Goal: Information Seeking & Learning: Compare options

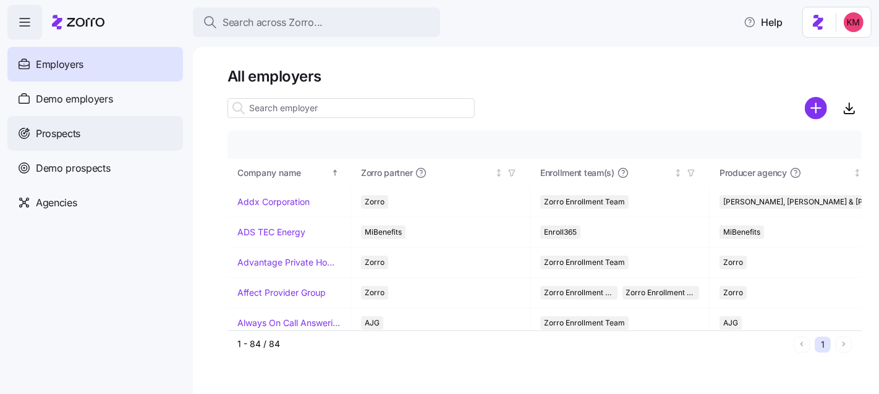
click at [93, 137] on div "Prospects" at bounding box center [94, 133] width 175 height 35
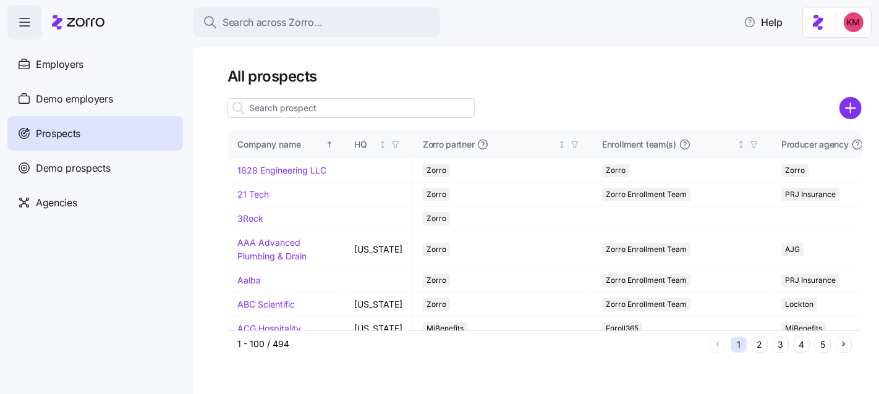
click at [327, 114] on input at bounding box center [350, 108] width 247 height 20
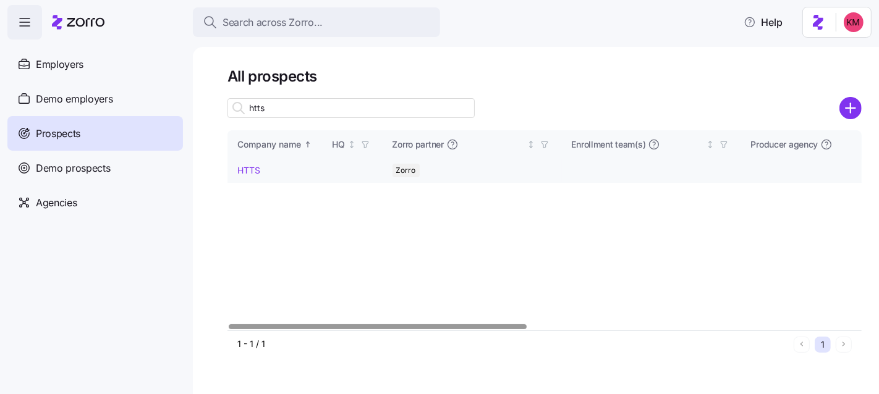
type input "htts"
click at [256, 167] on link "HTTS" at bounding box center [248, 170] width 23 height 11
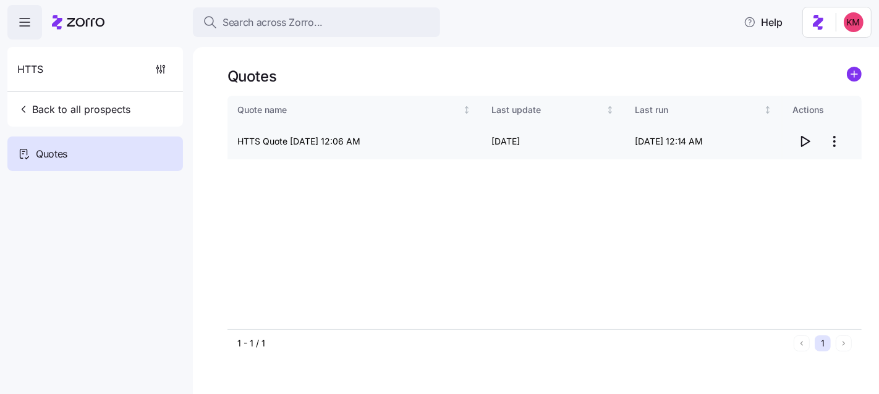
click at [803, 140] on icon "button" at bounding box center [804, 141] width 15 height 15
click at [837, 137] on html "Search across Zorro... Help HTTS Back to all prospects Quotes Quotes Quote name…" at bounding box center [439, 305] width 879 height 610
click at [809, 159] on div "Edit quote Delete quote" at bounding box center [785, 181] width 124 height 49
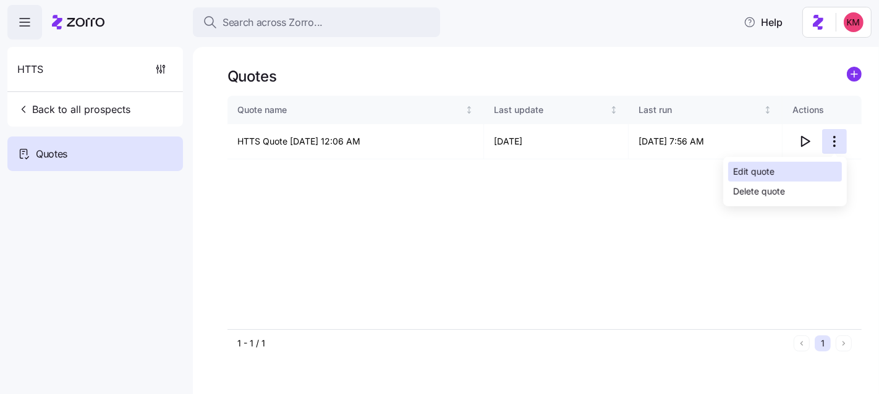
click at [806, 164] on div "Edit quote" at bounding box center [785, 172] width 114 height 20
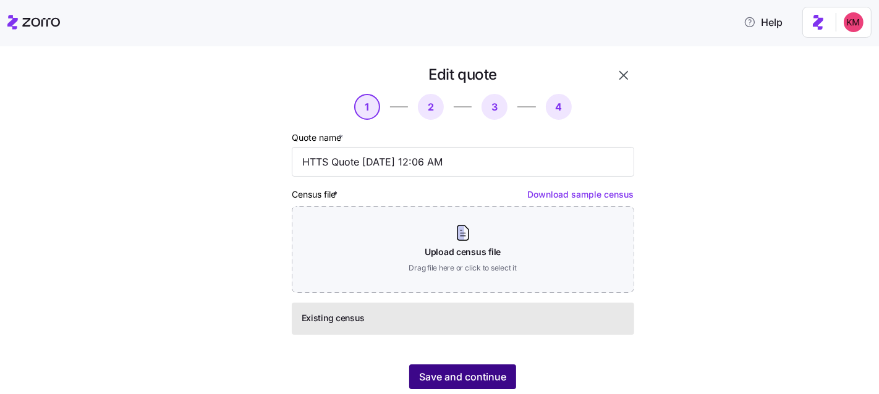
scroll to position [2, 0]
click at [471, 383] on span "Save and continue" at bounding box center [462, 376] width 87 height 15
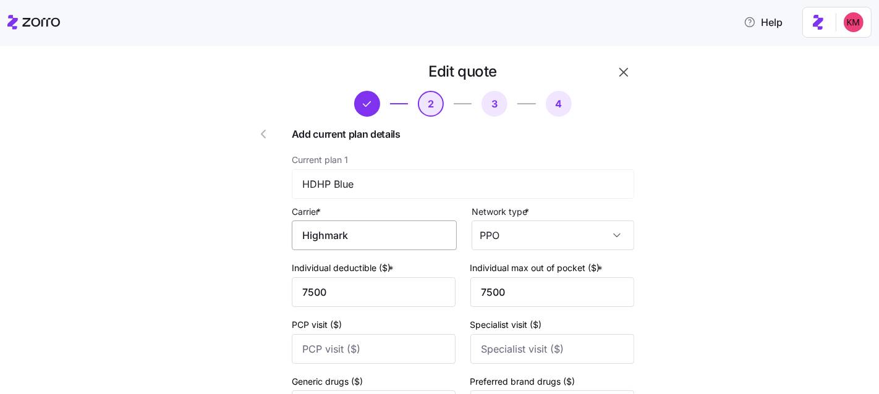
scroll to position [5, 0]
click at [364, 238] on input "Highmark" at bounding box center [374, 236] width 165 height 30
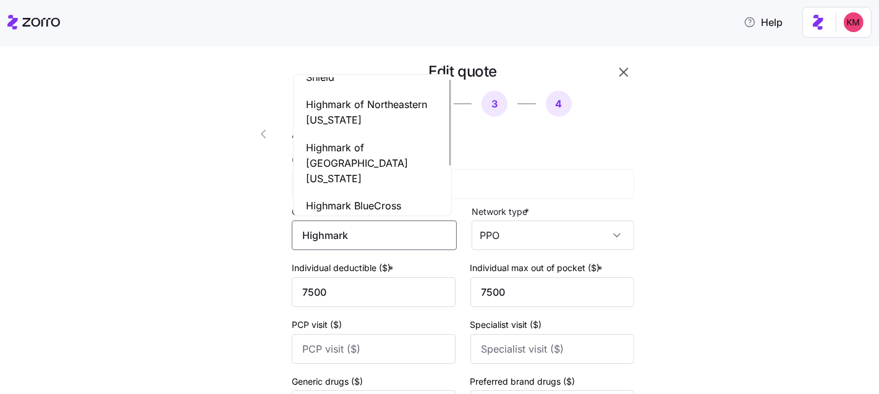
scroll to position [0, 0]
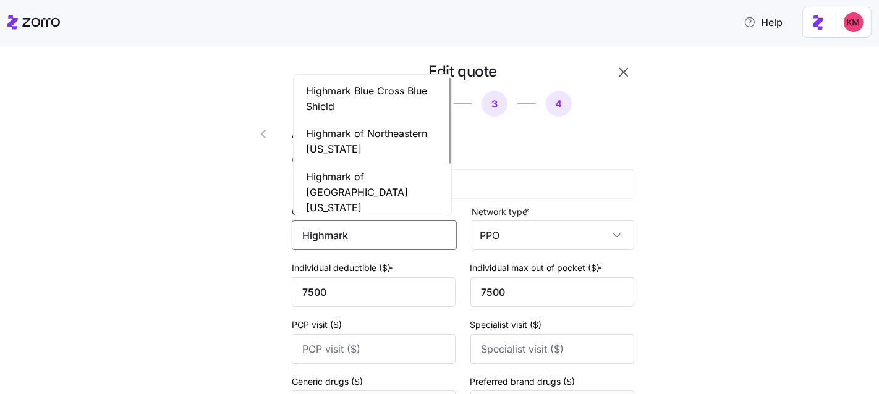
click at [400, 109] on span "Highmark Blue Cross Blue Shield" at bounding box center [372, 98] width 133 height 31
type input "Highmark Blue Cross Blue Shield"
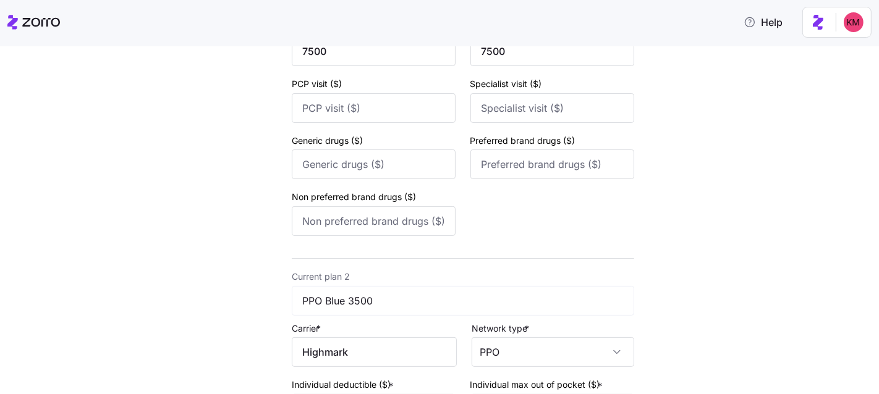
scroll to position [478, 0]
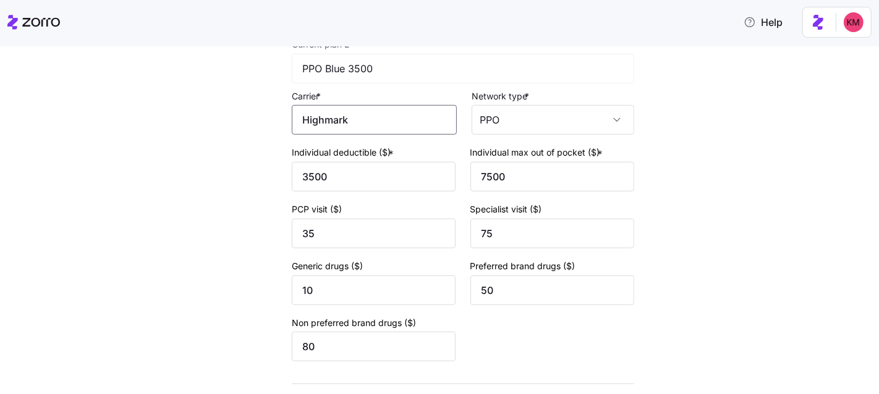
click at [381, 119] on input "Highmark" at bounding box center [374, 120] width 165 height 30
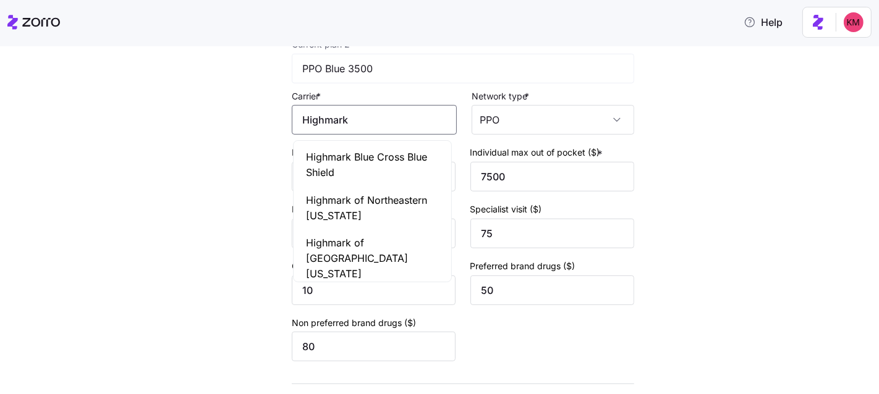
click at [379, 159] on span "Highmark Blue Cross Blue Shield" at bounding box center [372, 165] width 133 height 31
type input "Highmark Blue Cross Blue Shield"
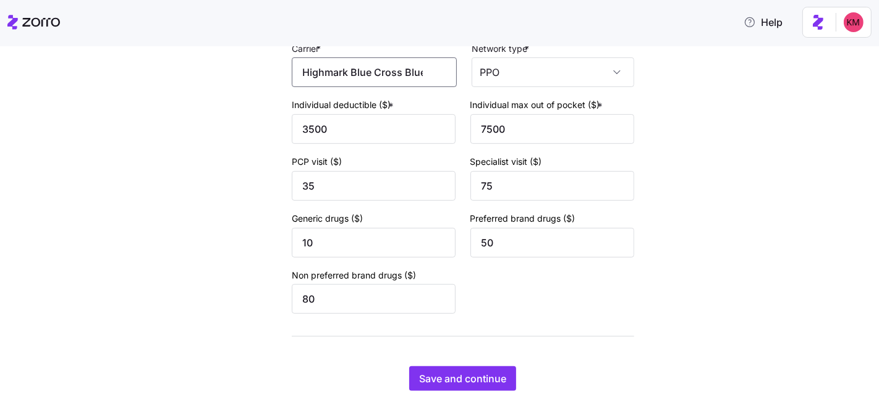
scroll to position [568, 0]
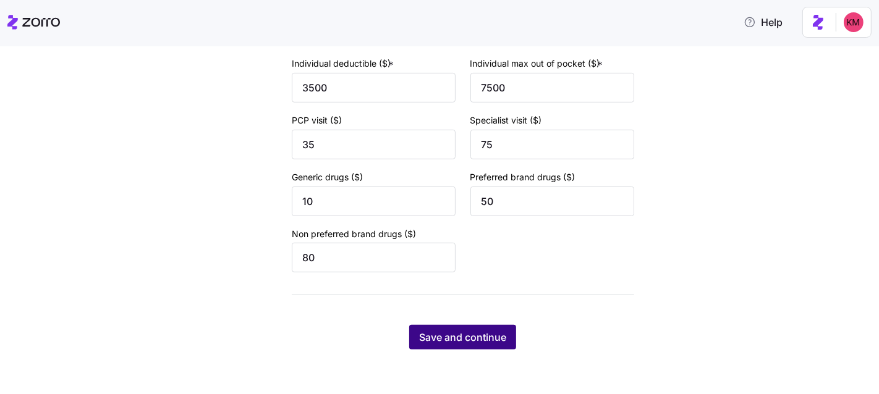
click at [485, 339] on span "Save and continue" at bounding box center [462, 337] width 87 height 15
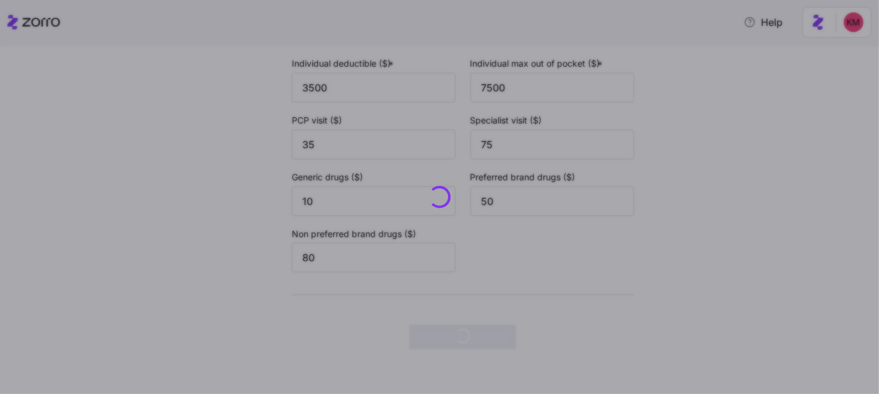
scroll to position [0, 0]
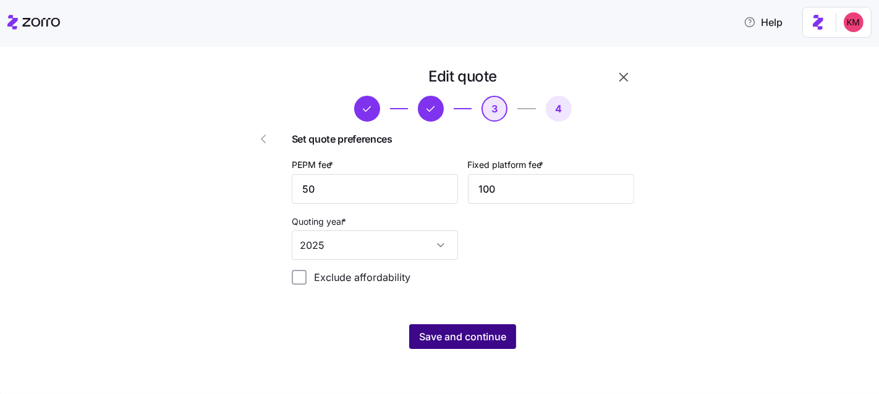
click at [432, 344] on span "Save and continue" at bounding box center [462, 336] width 87 height 15
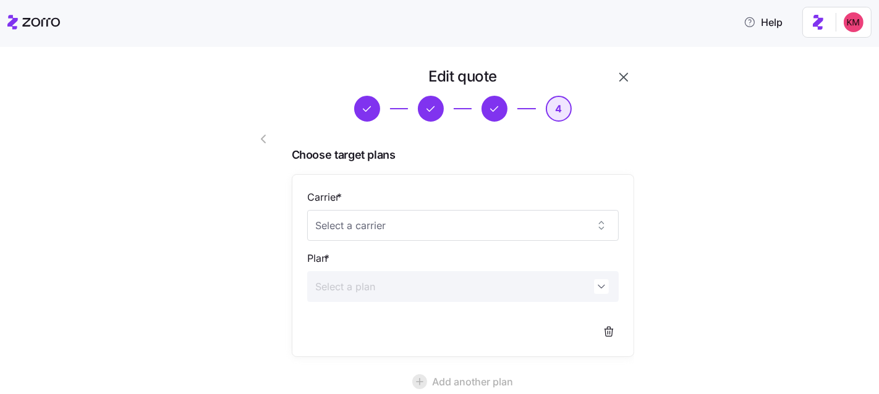
scroll to position [137, 0]
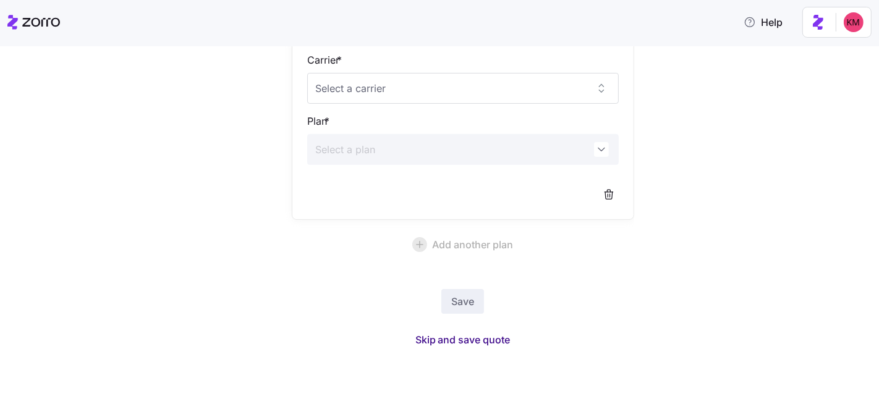
click at [468, 335] on span "Skip and save quote" at bounding box center [462, 339] width 95 height 15
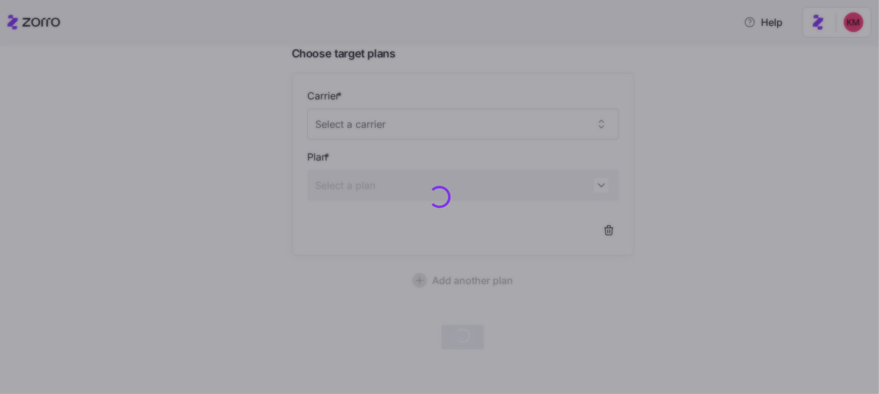
scroll to position [100, 0]
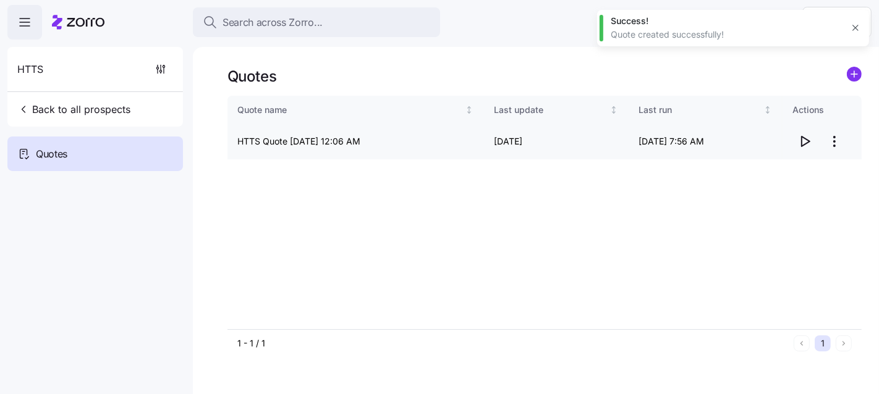
click at [796, 143] on span "button" at bounding box center [804, 141] width 23 height 23
click at [834, 138] on html "Search across Zorro... Help HTTS Back to all prospects Quotes Quotes Quote name…" at bounding box center [439, 305] width 879 height 610
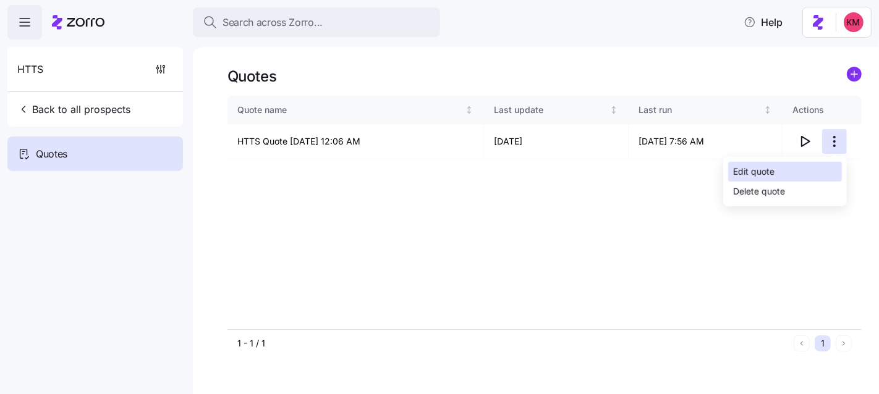
click at [813, 169] on div "Edit quote" at bounding box center [785, 172] width 114 height 20
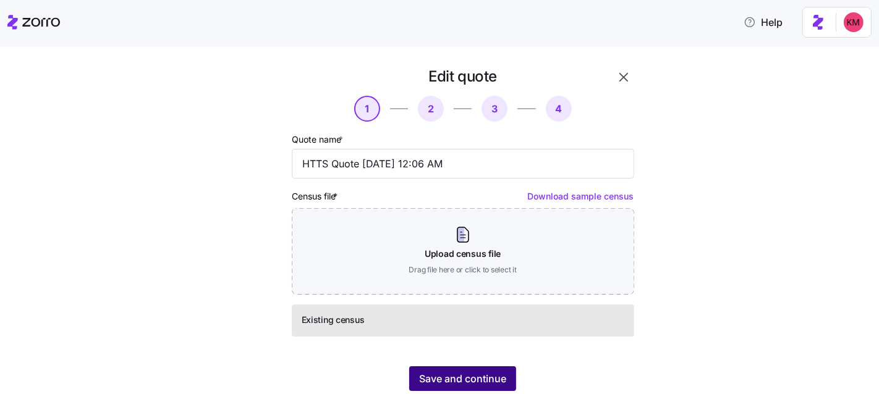
click at [475, 383] on span "Save and continue" at bounding box center [462, 378] width 87 height 15
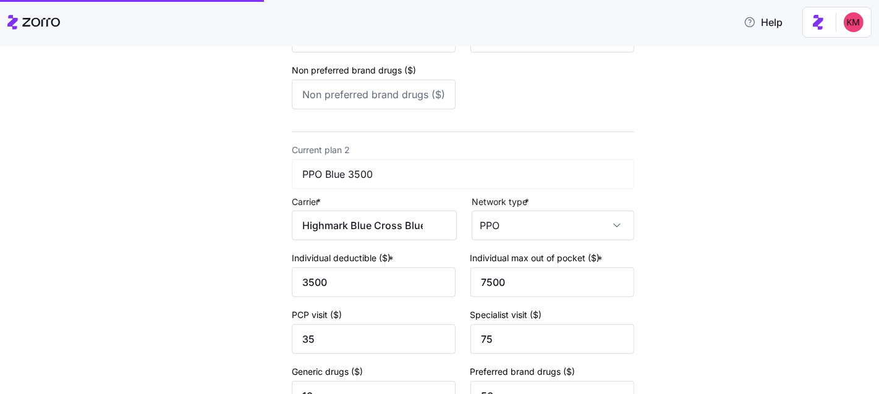
scroll to position [568, 0]
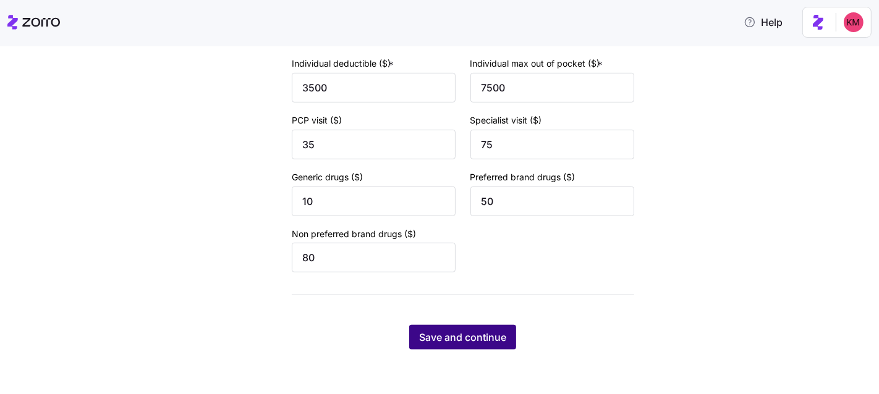
click at [486, 347] on button "Save and continue" at bounding box center [462, 337] width 107 height 25
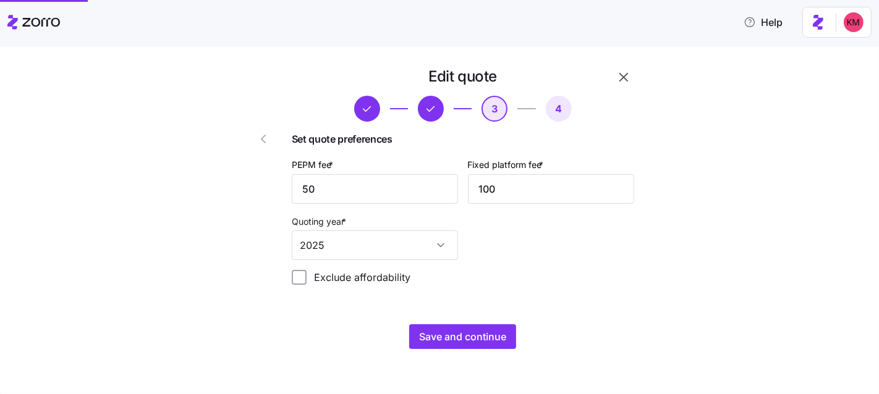
scroll to position [0, 0]
click at [429, 332] on span "Save and continue" at bounding box center [462, 336] width 87 height 15
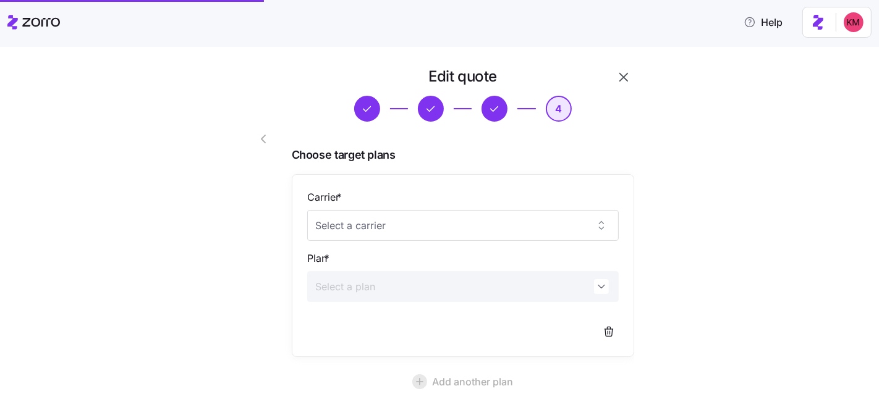
click at [426, 192] on div "Carrier *" at bounding box center [462, 215] width 311 height 51
click at [405, 229] on input "Carrier *" at bounding box center [462, 225] width 311 height 31
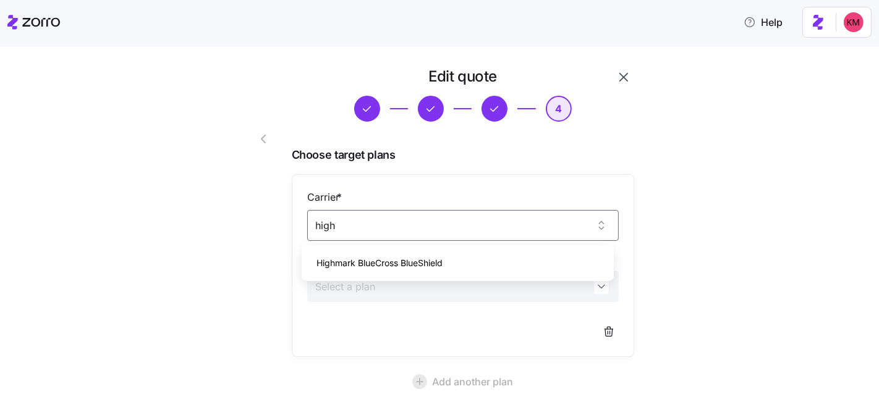
click at [414, 259] on span "Highmark BlueCross BlueShield" at bounding box center [379, 263] width 126 height 14
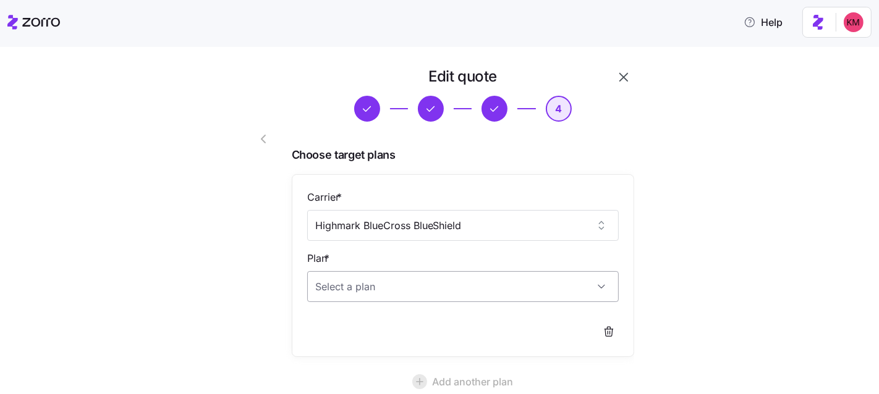
type input "Highmark BlueCross BlueShield"
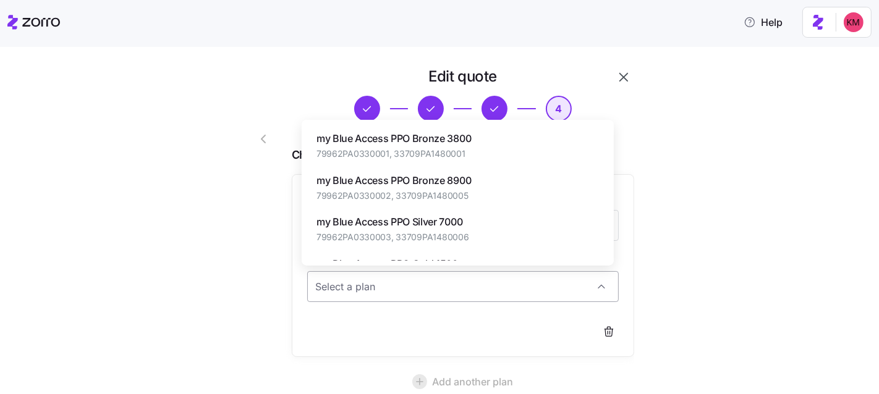
click at [384, 295] on input "Plan *" at bounding box center [462, 286] width 311 height 31
paste input "my Blue Access PPO Silver 3500"
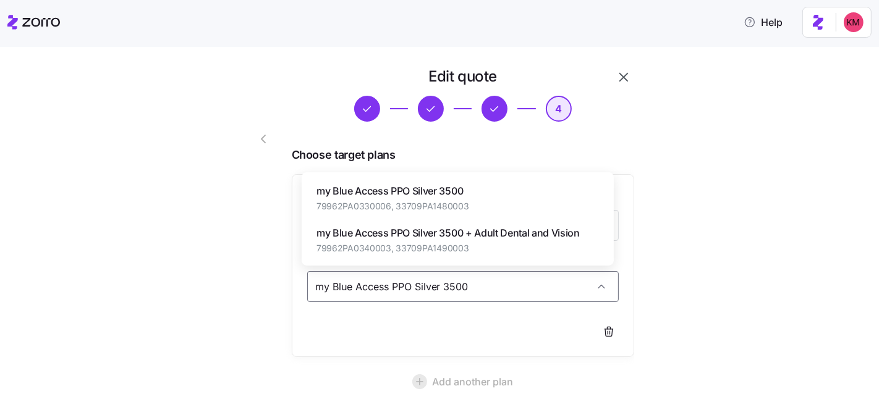
click at [417, 192] on span "my Blue Access PPO Silver 3500" at bounding box center [392, 191] width 153 height 15
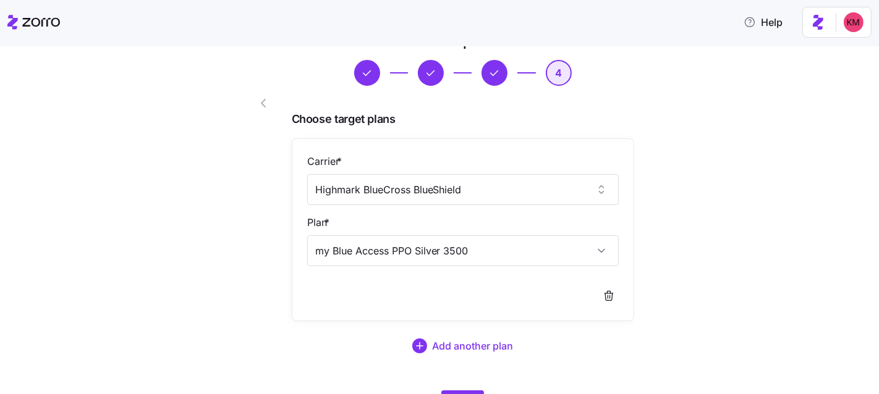
scroll to position [100, 0]
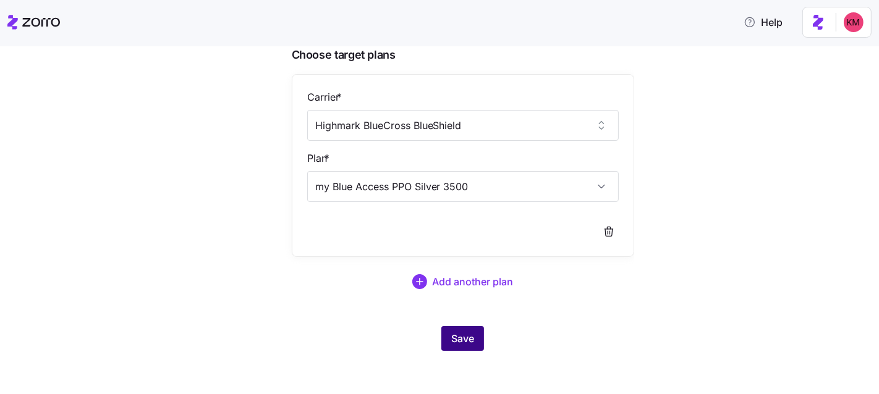
type input "my Blue Access PPO Silver 3500"
click at [464, 338] on span "Save" at bounding box center [462, 338] width 23 height 15
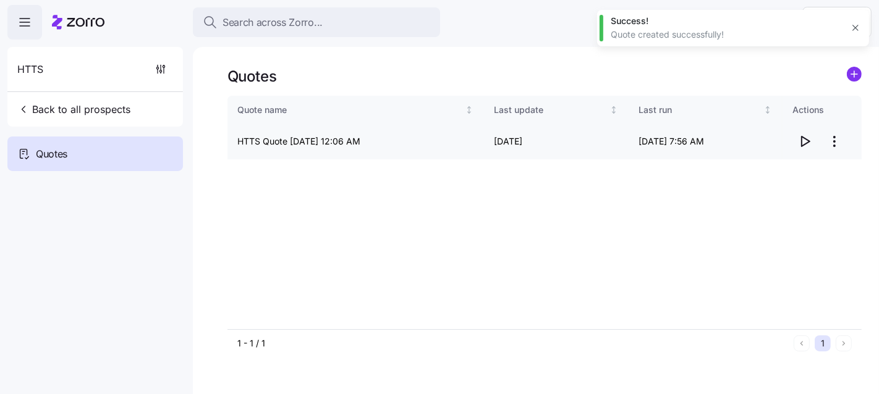
click at [806, 140] on icon "button" at bounding box center [804, 141] width 15 height 15
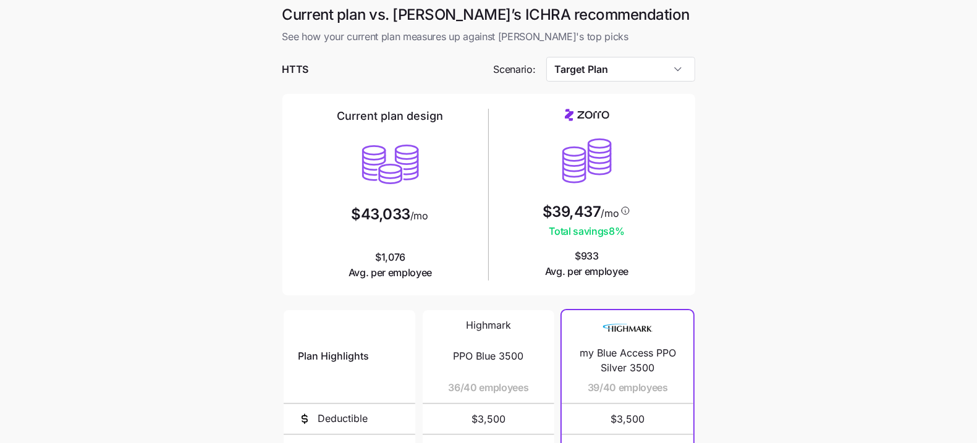
scroll to position [3, 0]
click at [619, 66] on input "Target Plan" at bounding box center [620, 68] width 149 height 25
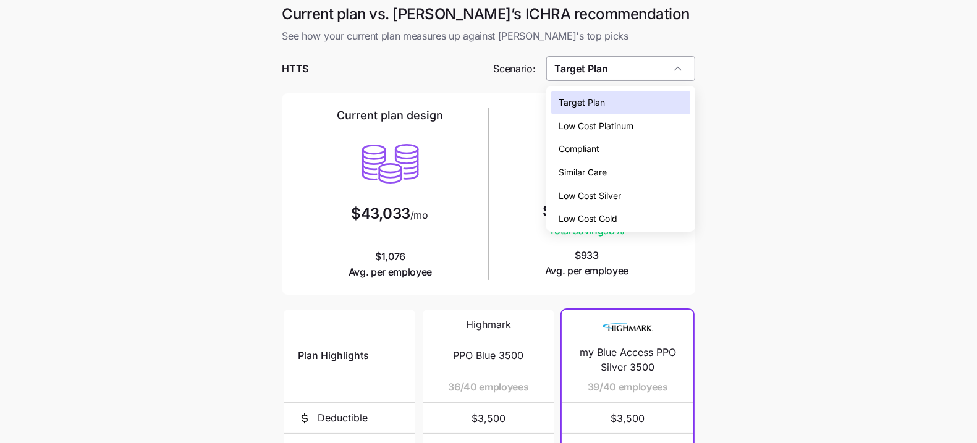
click at [619, 65] on input "Target Plan" at bounding box center [620, 68] width 149 height 25
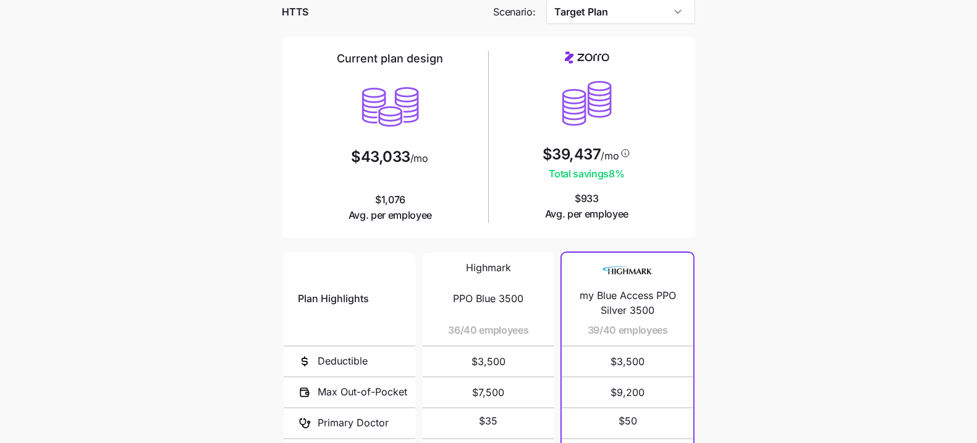
scroll to position [0, 0]
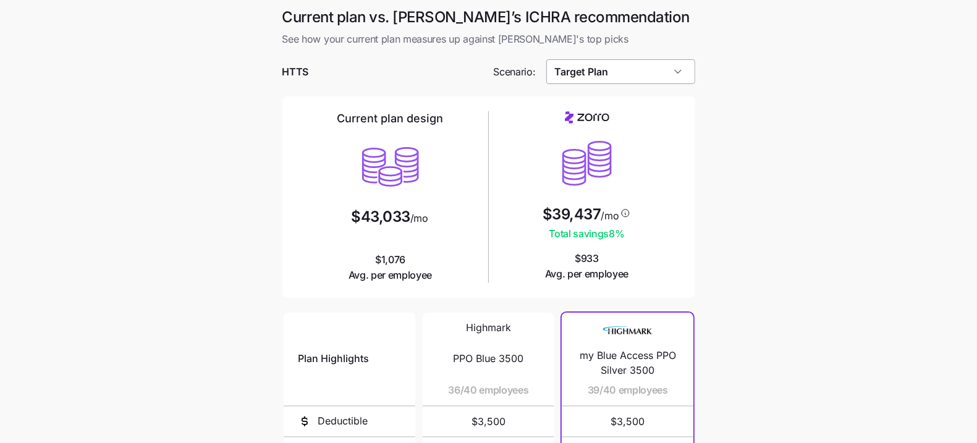
click at [633, 60] on input "Target Plan" at bounding box center [620, 71] width 149 height 25
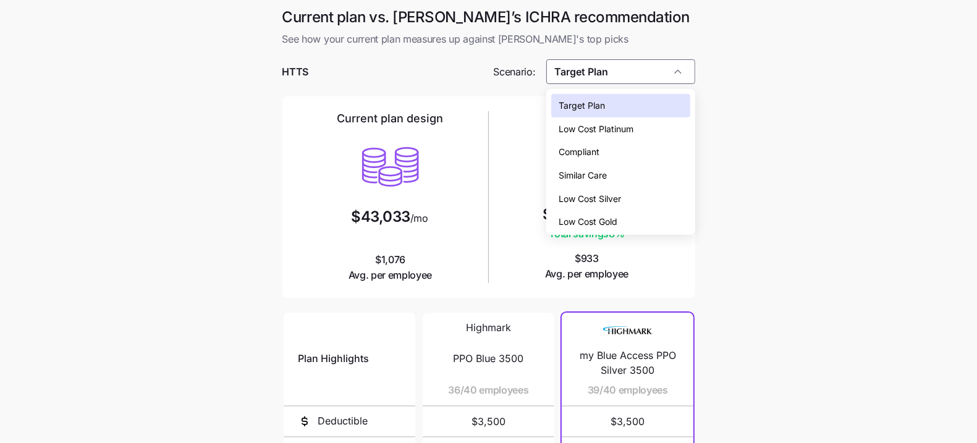
click at [622, 129] on span "Low Cost Platinum" at bounding box center [596, 129] width 75 height 14
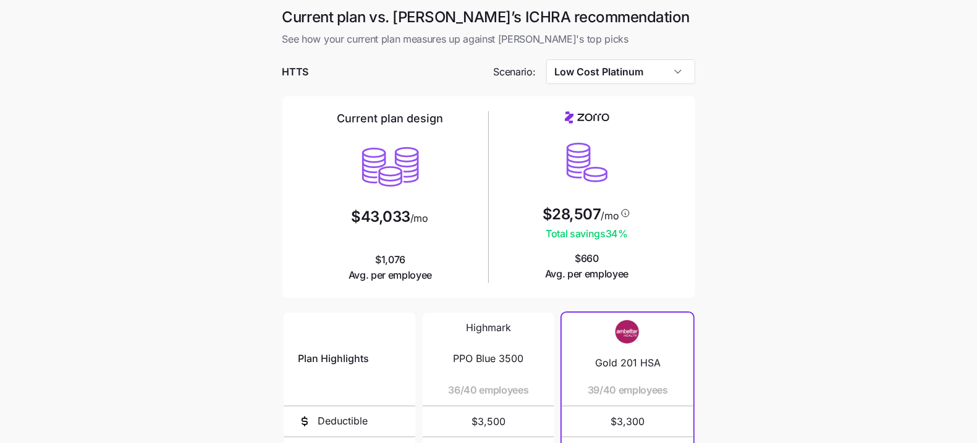
click at [625, 90] on div at bounding box center [488, 90] width 413 height 12
click at [625, 80] on input "Low Cost Platinum" at bounding box center [620, 71] width 149 height 25
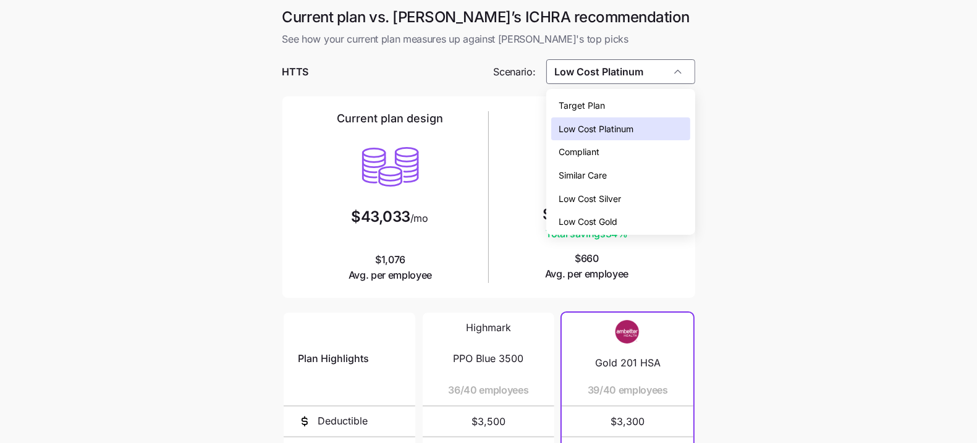
click at [614, 216] on span "Low Cost Gold" at bounding box center [588, 222] width 59 height 14
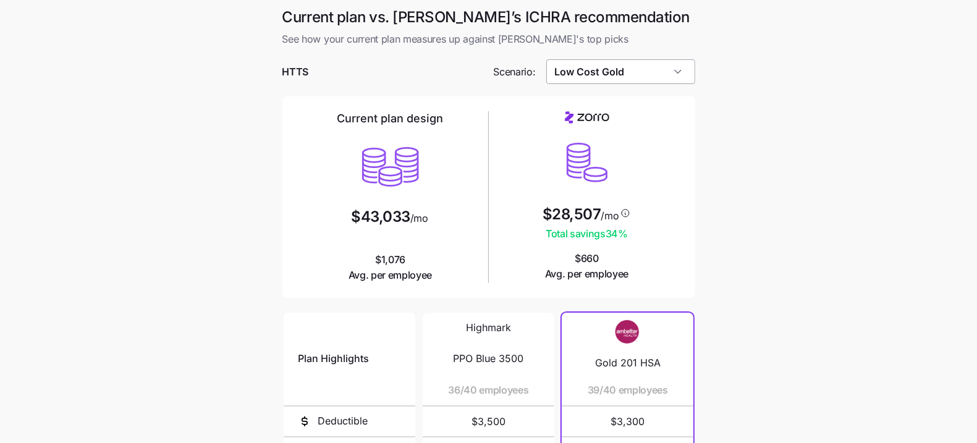
click at [628, 64] on input "Low Cost Gold" at bounding box center [620, 71] width 149 height 25
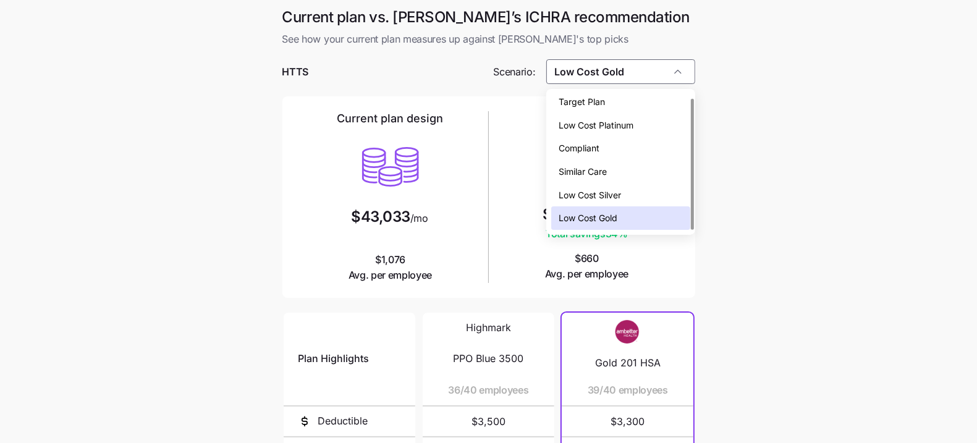
click at [605, 104] on div "Target Plan" at bounding box center [620, 101] width 138 height 23
type input "Target Plan"
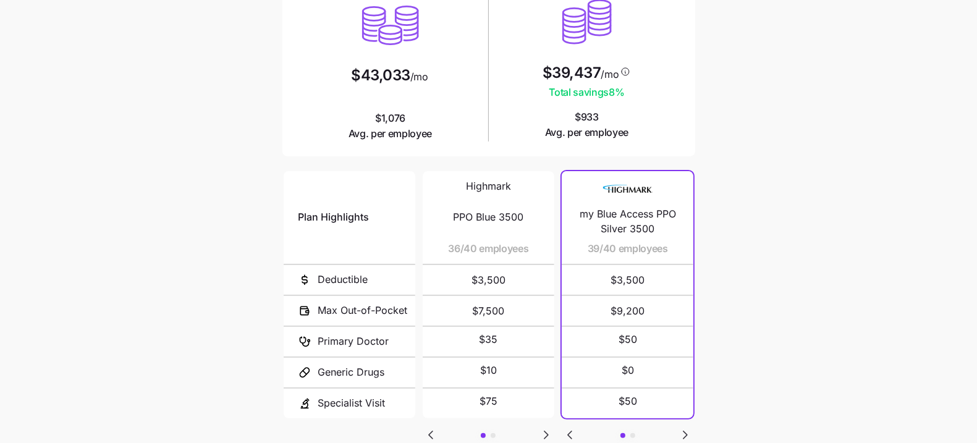
scroll to position [230, 0]
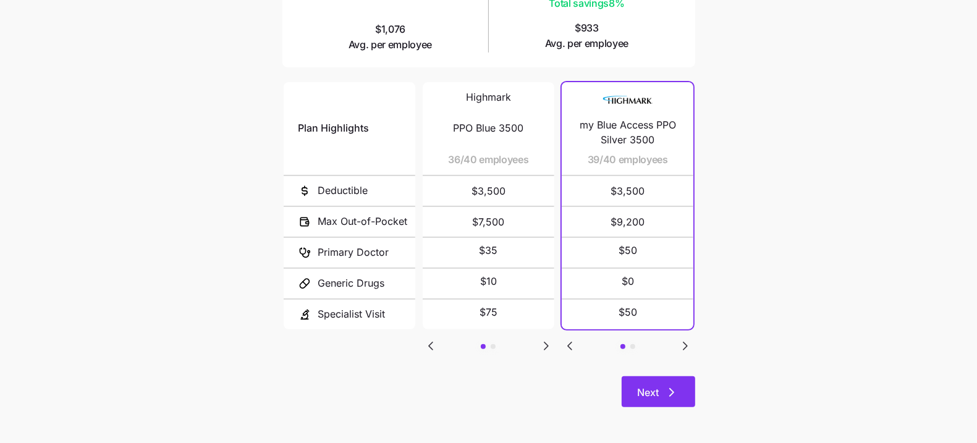
click at [674, 399] on button "Next" at bounding box center [659, 391] width 74 height 31
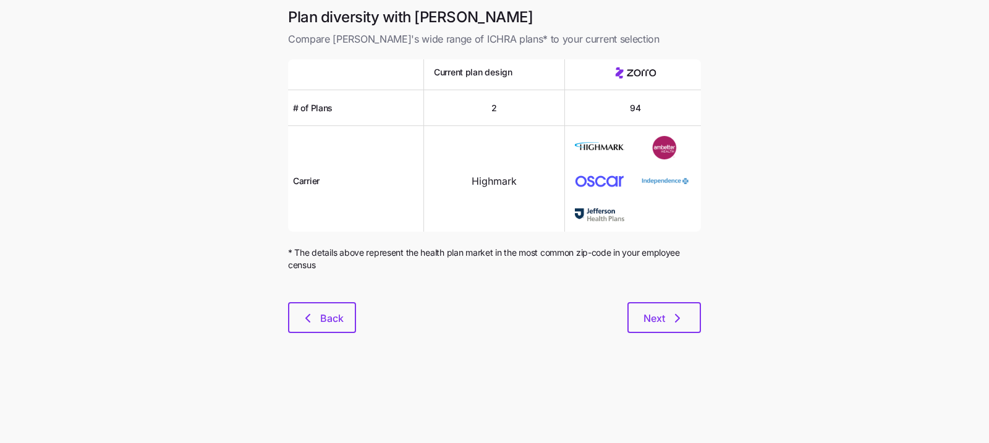
click at [660, 298] on div at bounding box center [494, 294] width 413 height 15
click at [659, 314] on span "Next" at bounding box center [654, 318] width 22 height 15
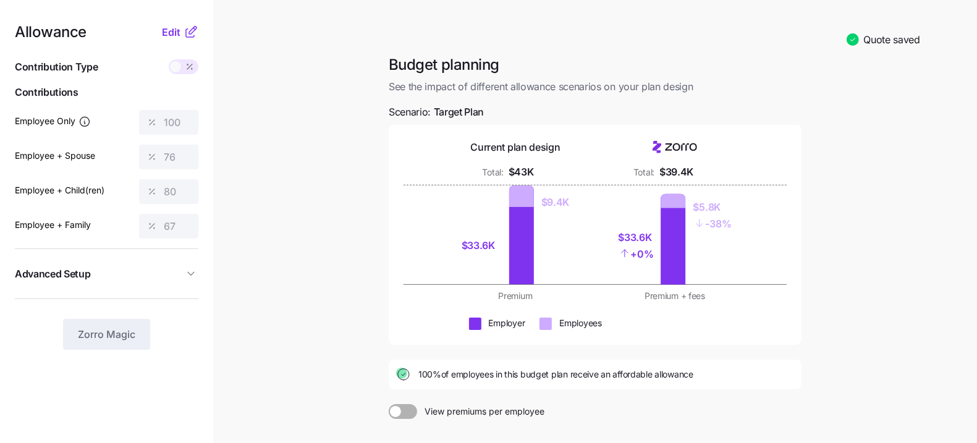
click at [181, 274] on span "Advanced Setup" at bounding box center [99, 273] width 169 height 15
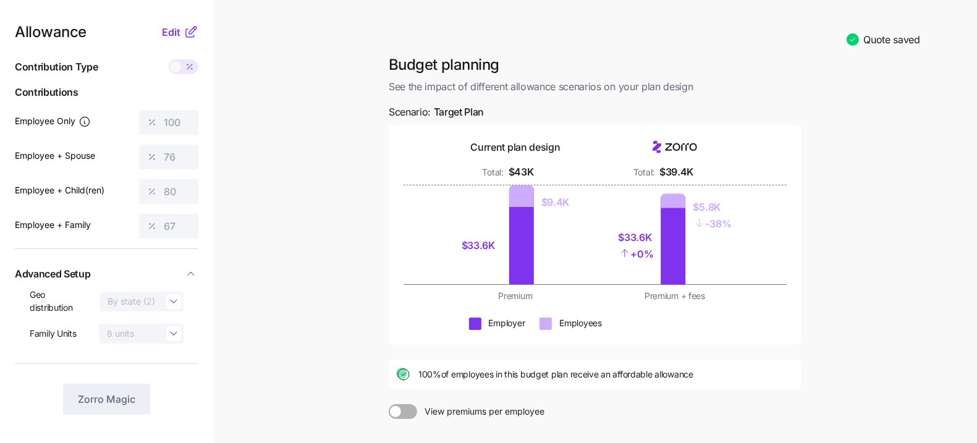
click at [297, 257] on main "Quote saved Budget planning See the impact of different allowance scenarios on …" at bounding box center [488, 294] width 977 height 588
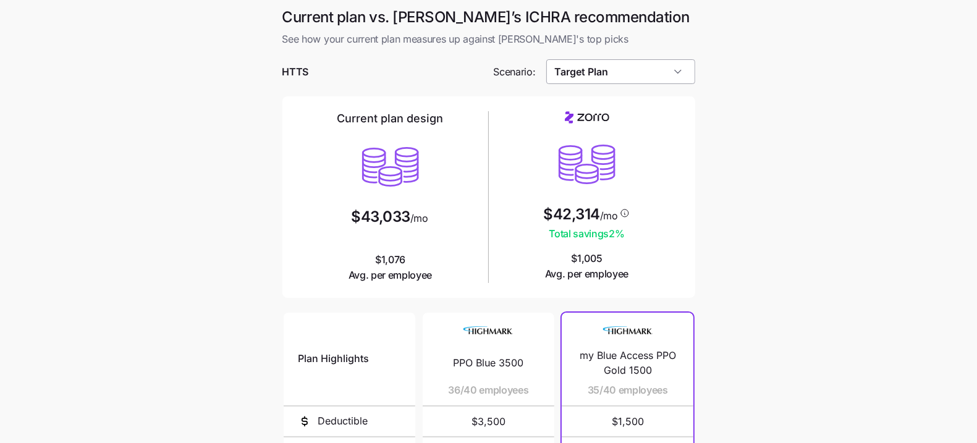
click at [638, 82] on input "Target Plan" at bounding box center [620, 71] width 149 height 25
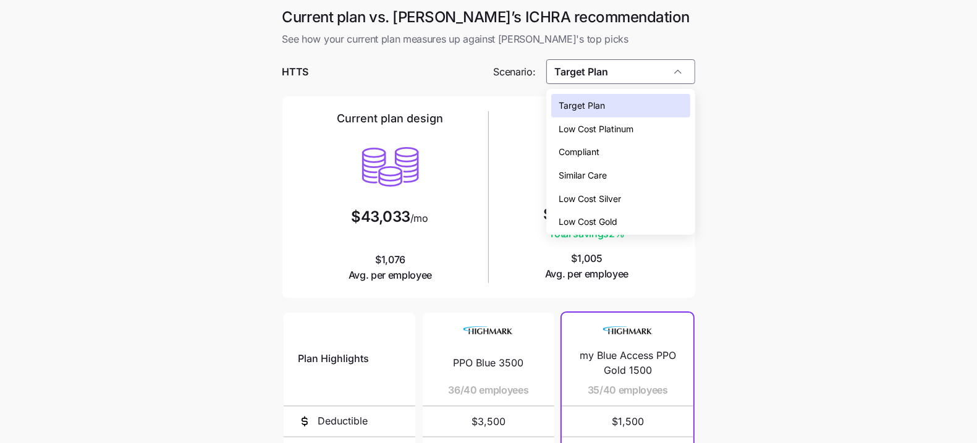
click at [759, 234] on main "Current plan vs. Zorro’s ICHRA recommendation See how your current plan measure…" at bounding box center [488, 337] width 977 height 675
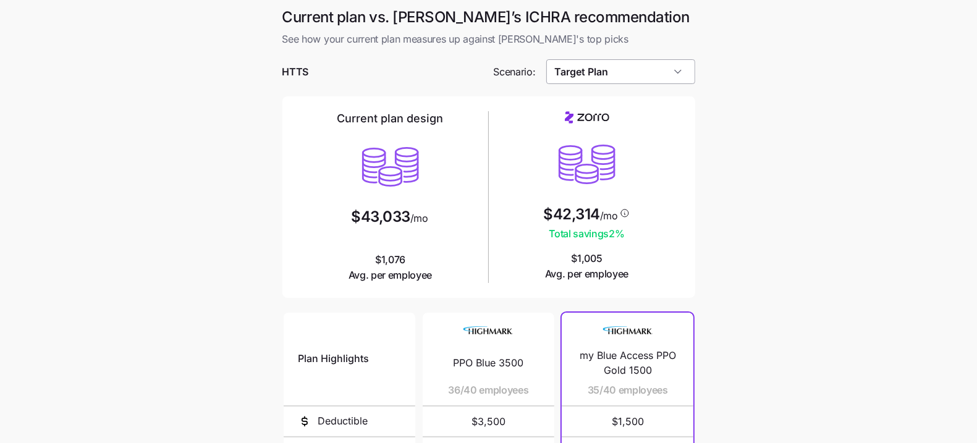
click at [629, 62] on input "Target Plan" at bounding box center [620, 71] width 149 height 25
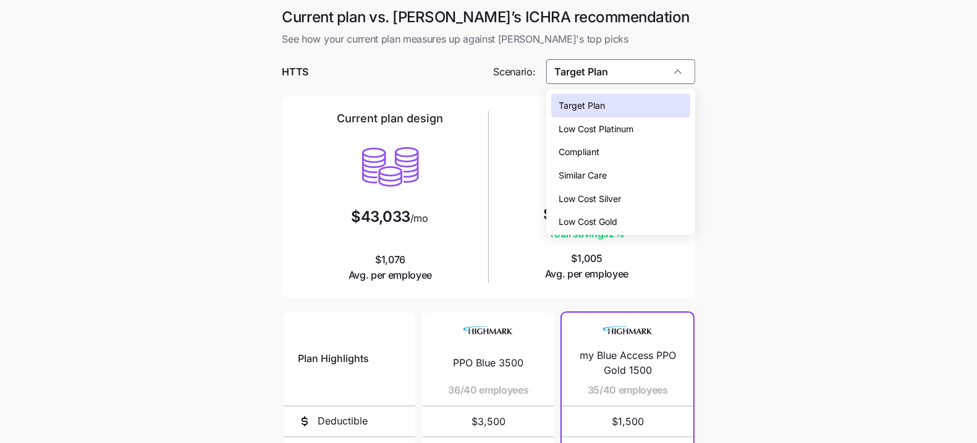
click at [615, 174] on div "Similar Care" at bounding box center [620, 175] width 138 height 23
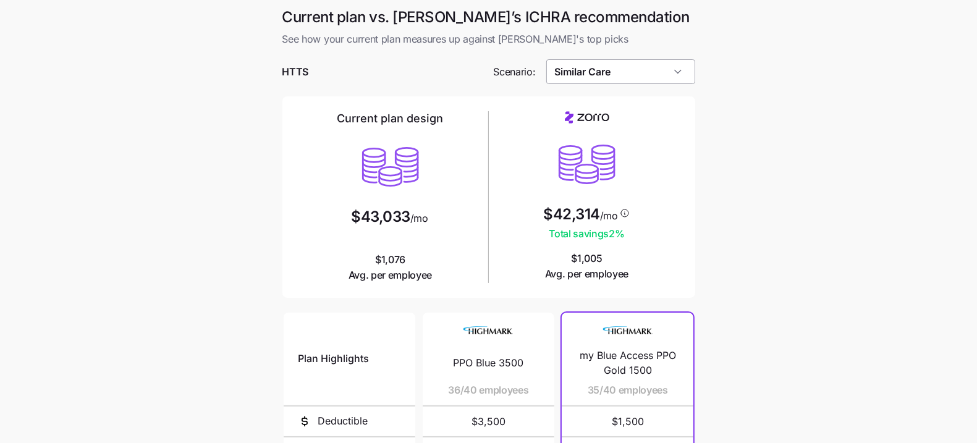
click at [662, 69] on input "Similar Care" at bounding box center [620, 71] width 149 height 25
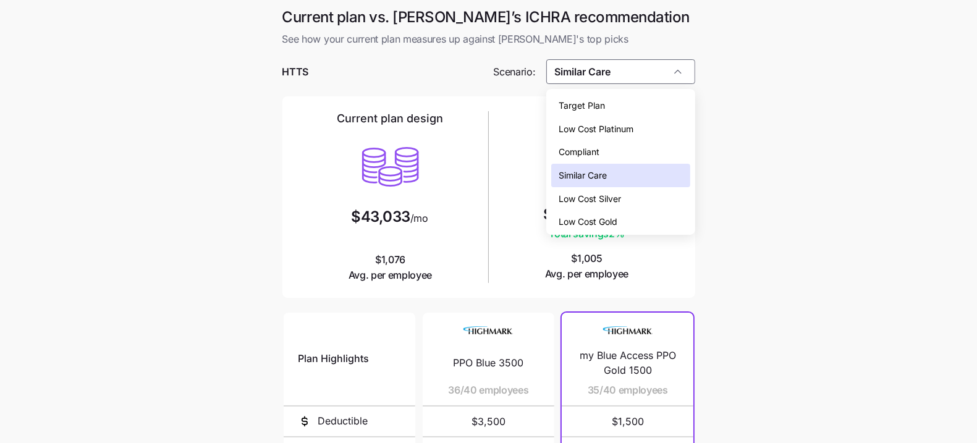
click at [610, 106] on div "Target Plan" at bounding box center [620, 105] width 138 height 23
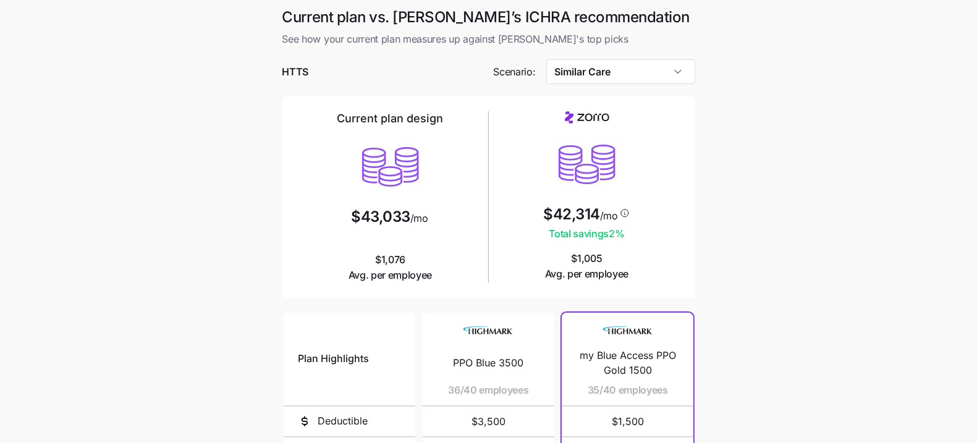
type input "Target Plan"
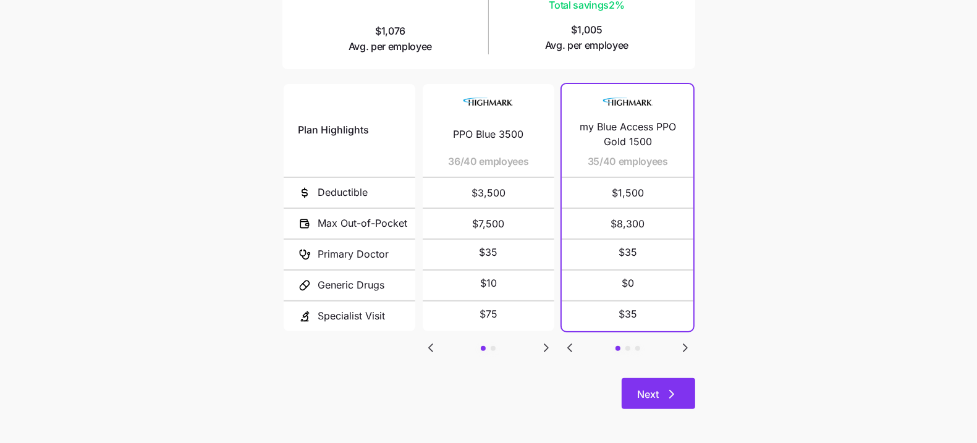
scroll to position [230, 0]
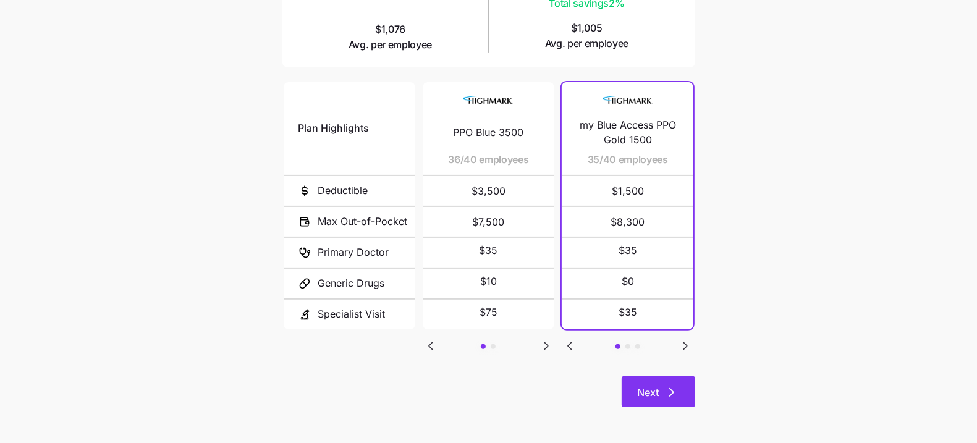
click at [667, 380] on button "Next" at bounding box center [659, 391] width 74 height 31
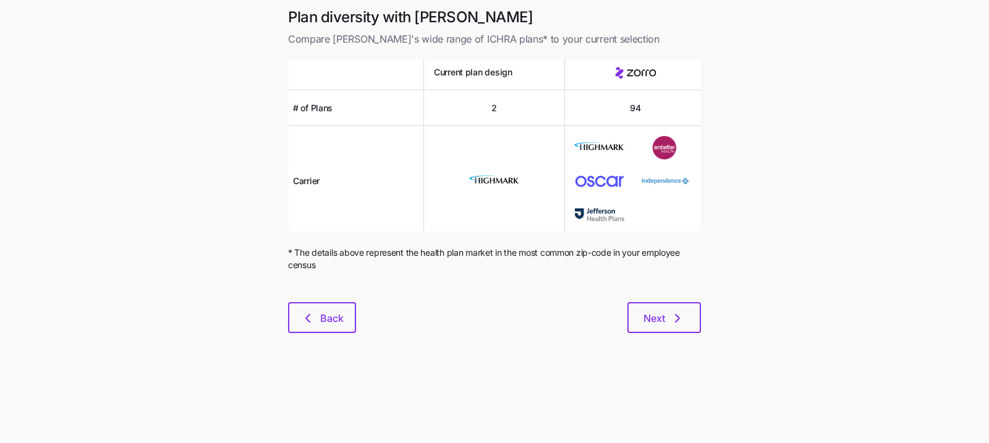
click at [672, 289] on div at bounding box center [494, 294] width 413 height 15
click at [675, 315] on icon "button" at bounding box center [677, 318] width 4 height 7
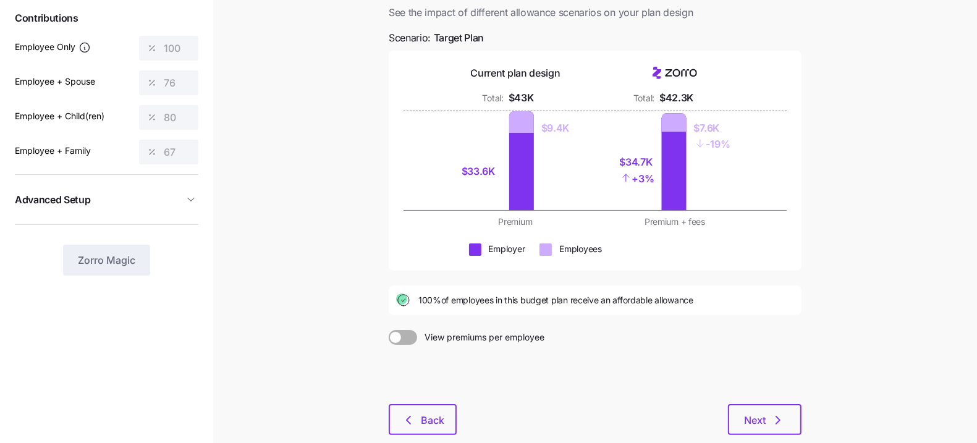
scroll to position [144, 0]
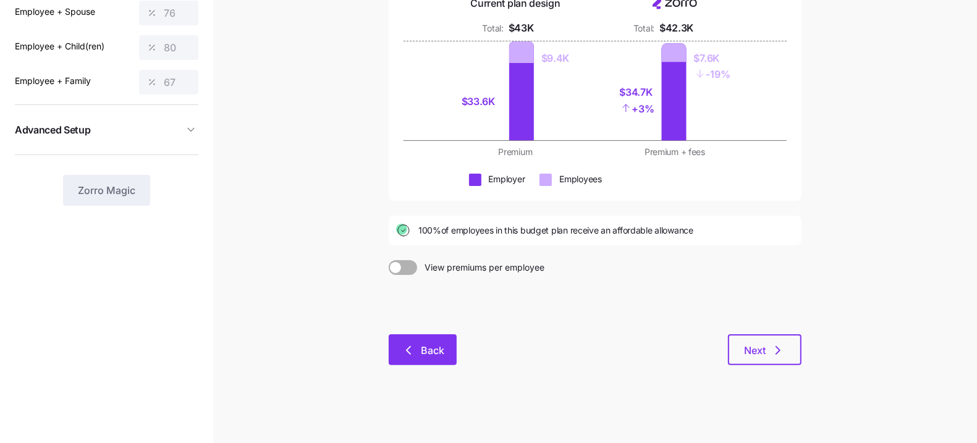
click at [413, 344] on icon "button" at bounding box center [408, 350] width 15 height 15
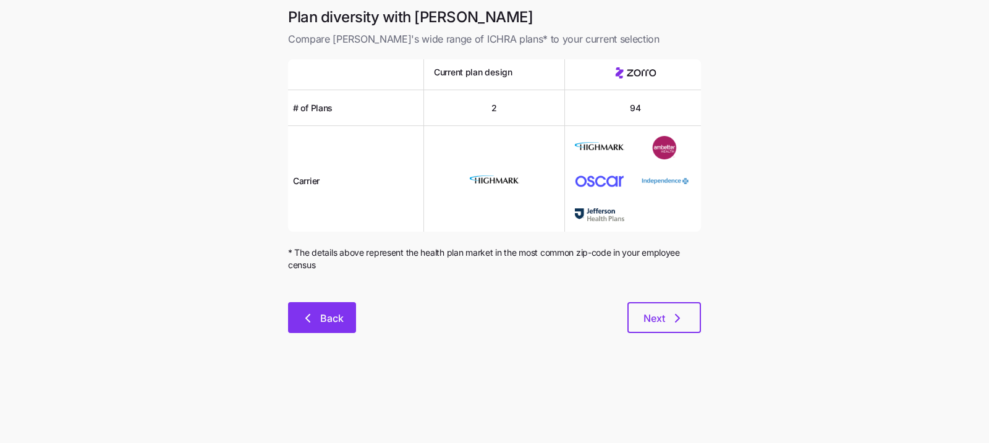
click at [307, 312] on icon "button" at bounding box center [307, 318] width 15 height 15
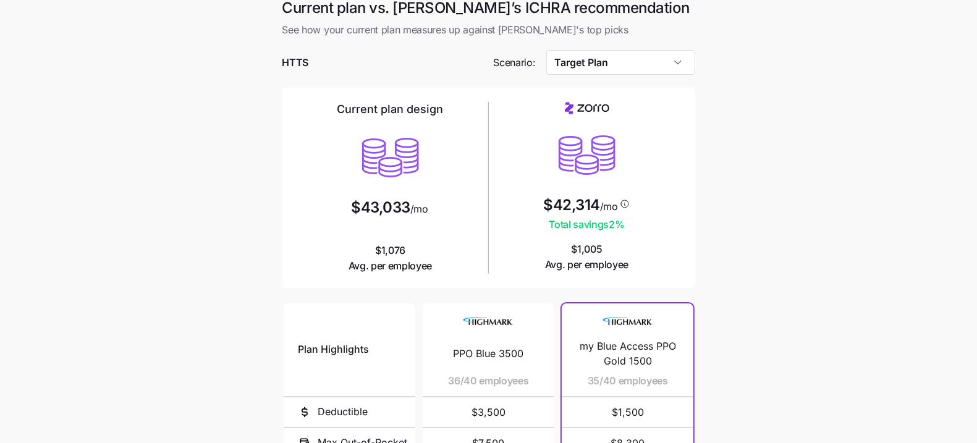
scroll to position [23, 0]
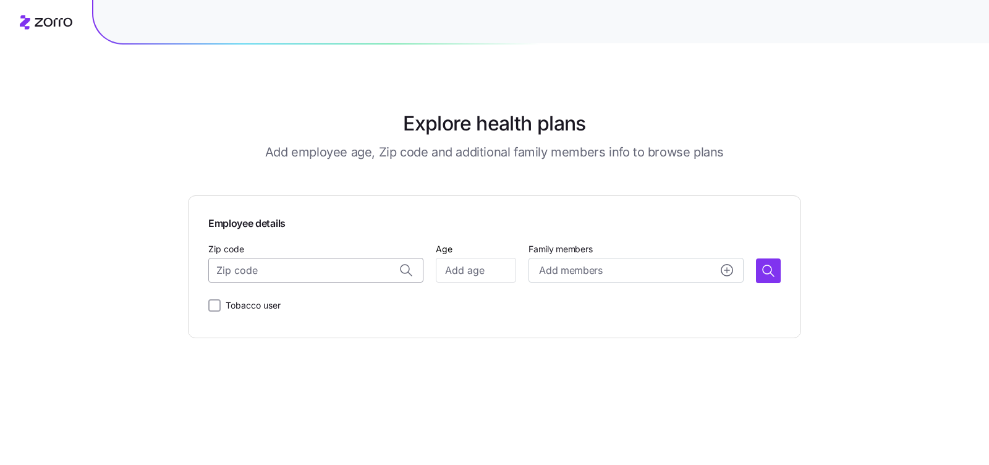
click at [282, 265] on div "Zip code" at bounding box center [315, 262] width 215 height 42
click at [281, 270] on input "Zip code" at bounding box center [315, 270] width 215 height 25
click at [352, 298] on span "19002, [GEOGRAPHIC_DATA], [GEOGRAPHIC_DATA]" at bounding box center [328, 302] width 173 height 15
type input "19002, [GEOGRAPHIC_DATA], [GEOGRAPHIC_DATA]"
click at [523, 270] on div "Zip code 19002, [GEOGRAPHIC_DATA], [GEOGRAPHIC_DATA] Age Family members Add mem…" at bounding box center [494, 262] width 572 height 42
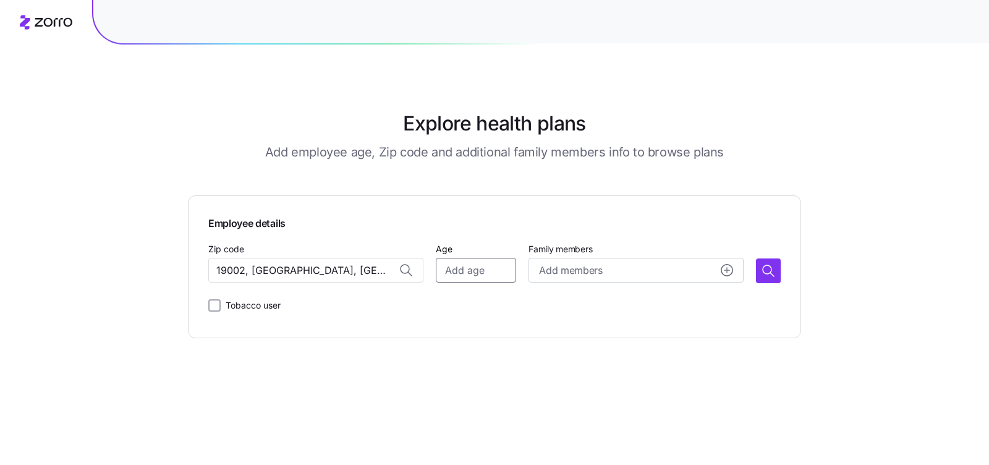
click at [484, 269] on input "Age" at bounding box center [476, 270] width 80 height 25
type input "35"
click at [766, 265] on icon "button" at bounding box center [766, 269] width 9 height 9
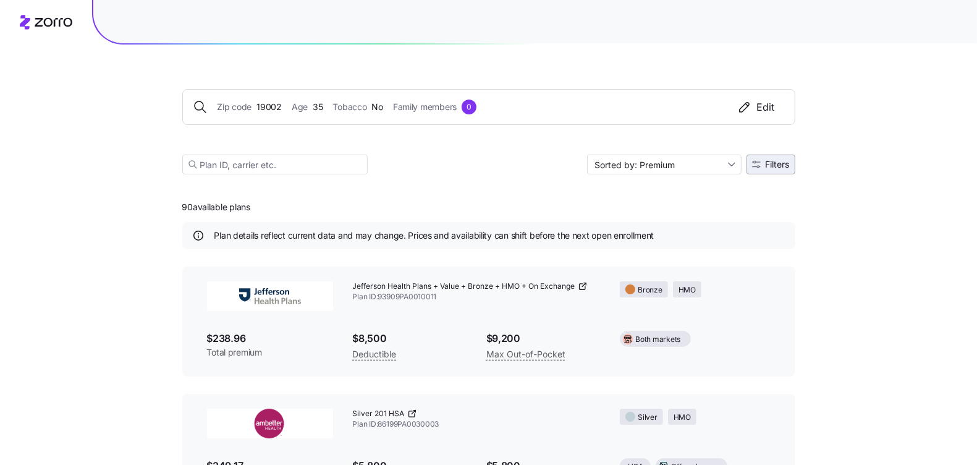
click at [779, 164] on span "Filters" at bounding box center [778, 164] width 24 height 9
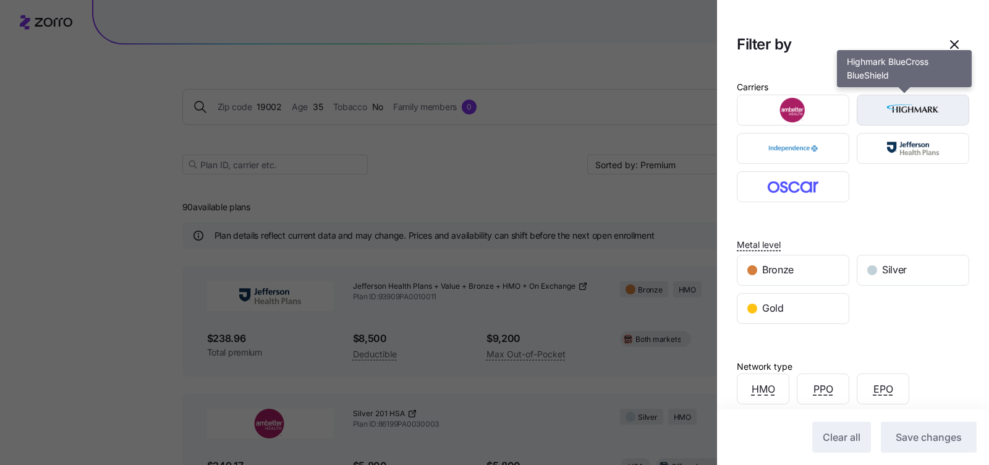
click at [886, 122] on div "button" at bounding box center [912, 110] width 111 height 30
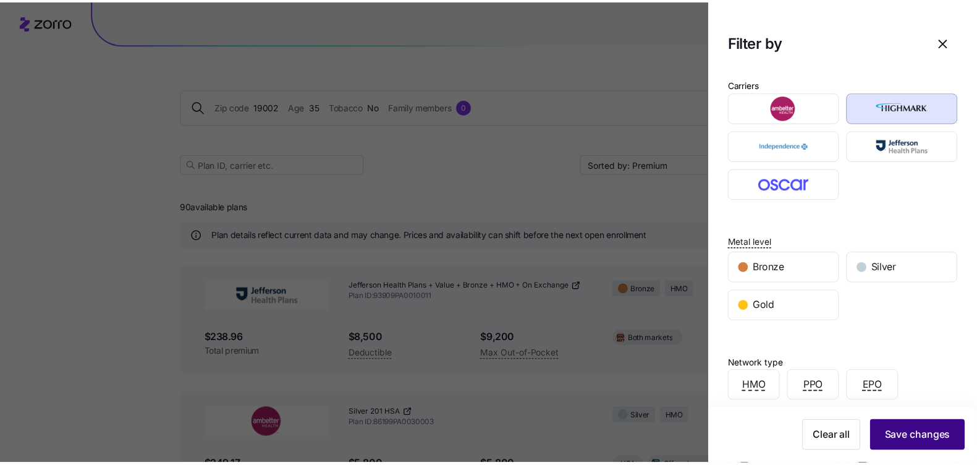
scroll to position [3, 0]
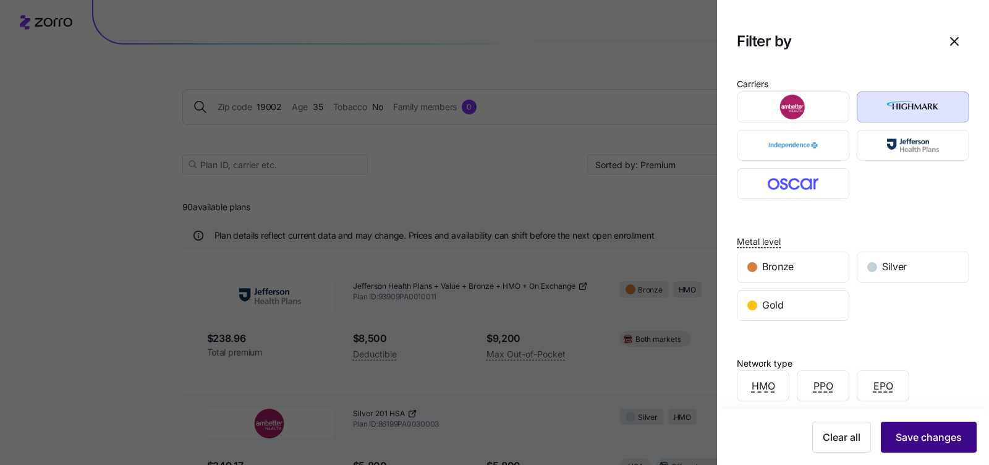
click at [905, 439] on span "Save changes" at bounding box center [928, 436] width 66 height 15
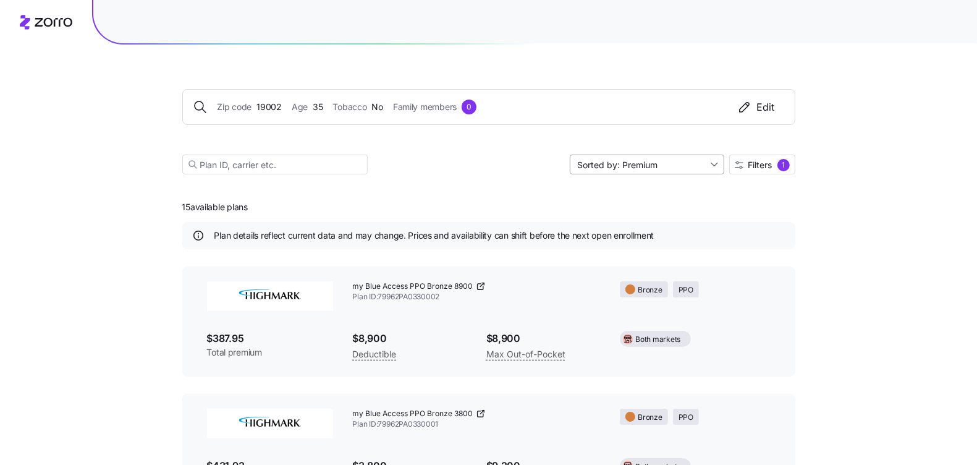
click at [688, 167] on input "Sorted by: Premium" at bounding box center [647, 164] width 154 height 20
click at [653, 211] on div "Deductible" at bounding box center [646, 211] width 145 height 19
type input "Sorted by: Deductible"
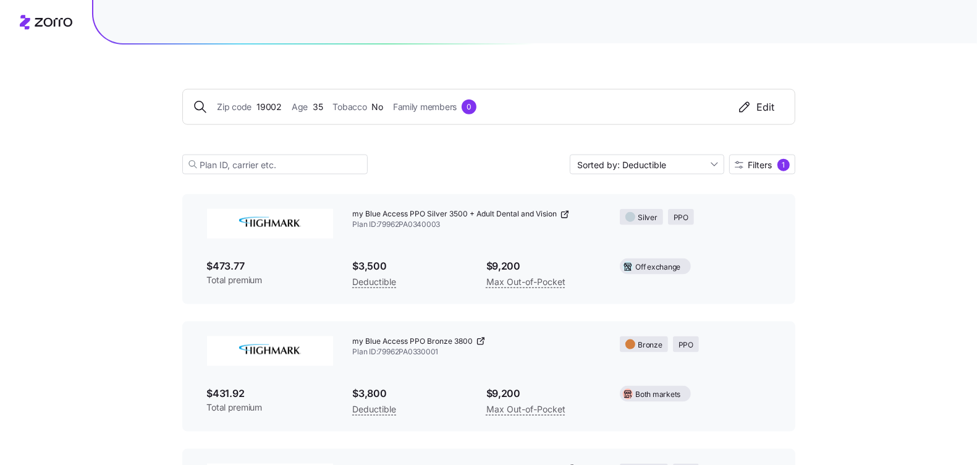
scroll to position [1141, 0]
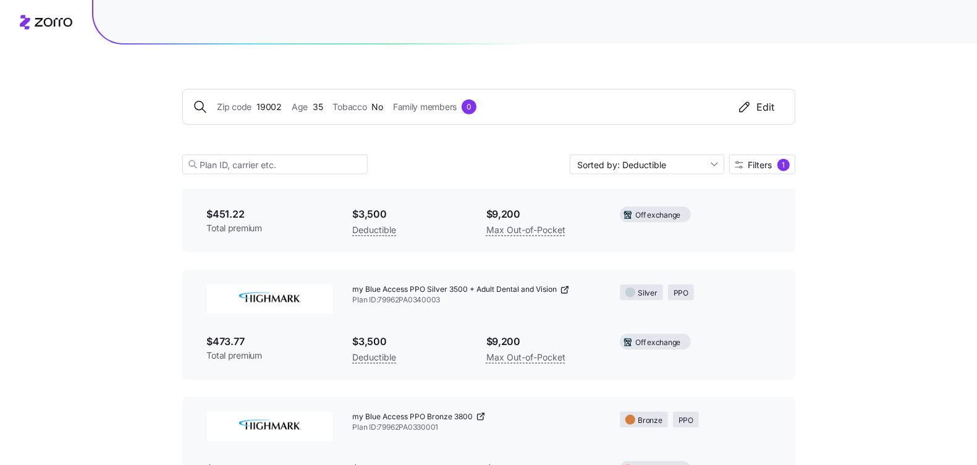
click at [386, 284] on div "my Blue Access PPO Silver 3500 + Adult Dental and Vision Plan ID: 79962PA0340003" at bounding box center [477, 294] width 268 height 41
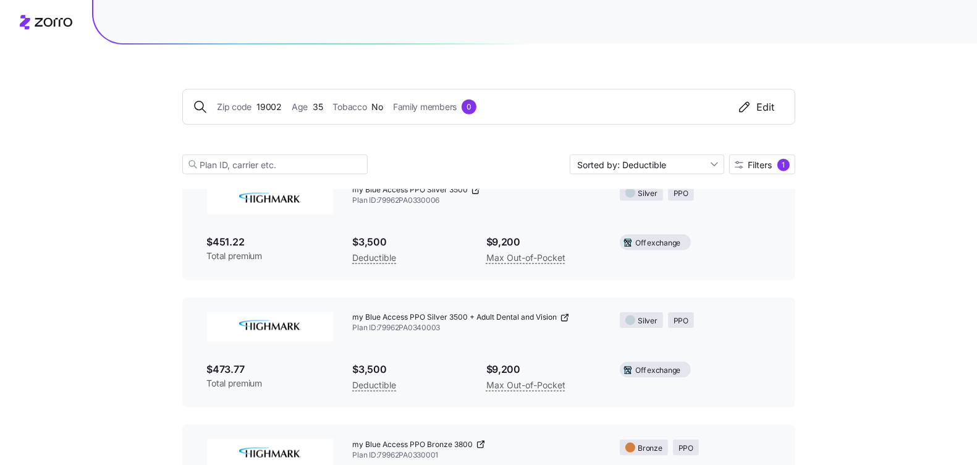
scroll to position [1044, 0]
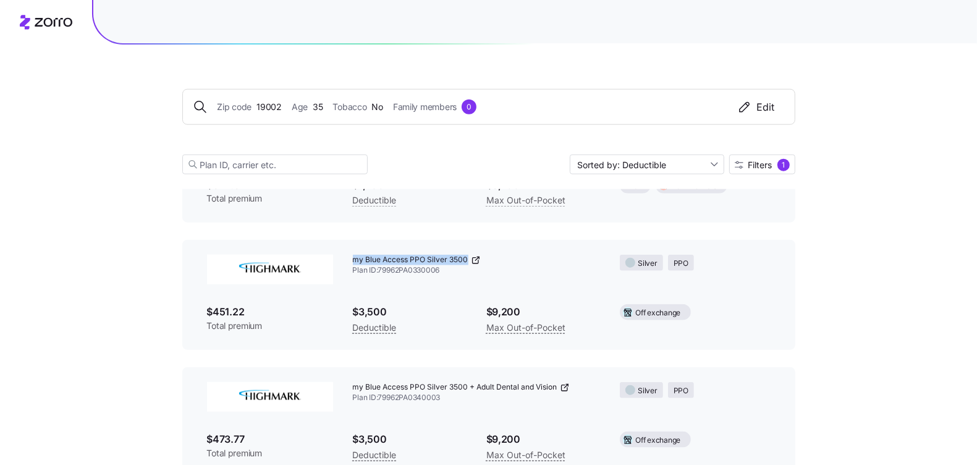
drag, startPoint x: 349, startPoint y: 258, endPoint x: 471, endPoint y: 260, distance: 122.4
click at [471, 260] on div "my Blue Access PPO Silver 3500 Plan ID: 79962PA0330006" at bounding box center [477, 265] width 268 height 41
copy div "my Blue Access PPO Silver 3500"
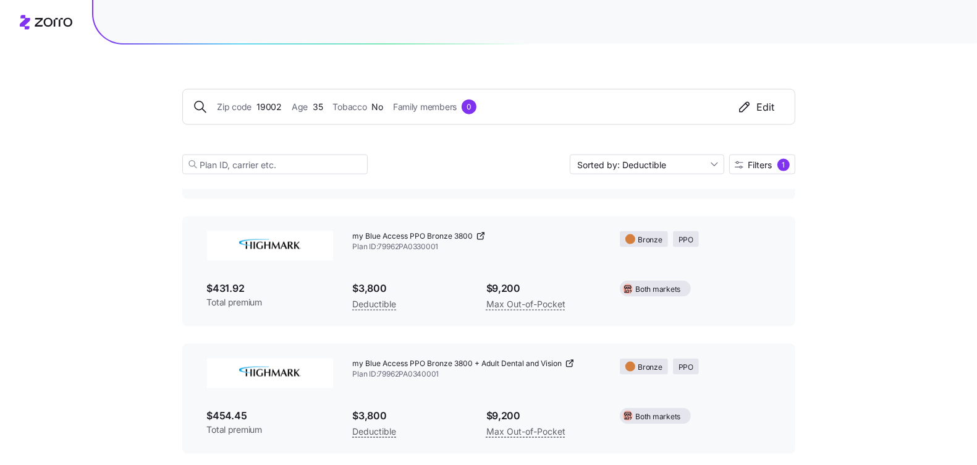
scroll to position [1322, 0]
click at [349, 232] on div "my Blue Access PPO Bronze 3800 Plan ID: 79962PA0330001" at bounding box center [477, 241] width 268 height 41
drag, startPoint x: 348, startPoint y: 235, endPoint x: 478, endPoint y: 239, distance: 129.8
click at [478, 239] on div "my Blue Access PPO Bronze 3800 Plan ID: 79962PA0330001" at bounding box center [477, 241] width 268 height 41
copy div "my Blue Access PPO Bronze 3800"
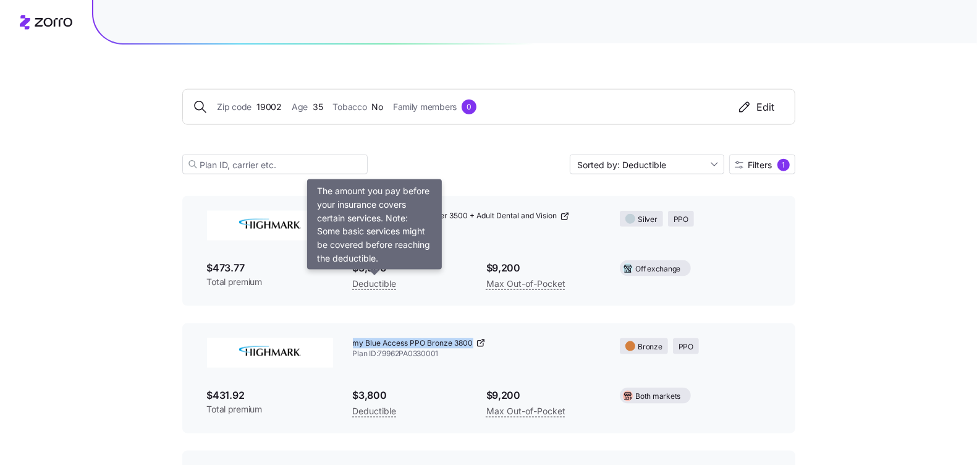
scroll to position [941, 0]
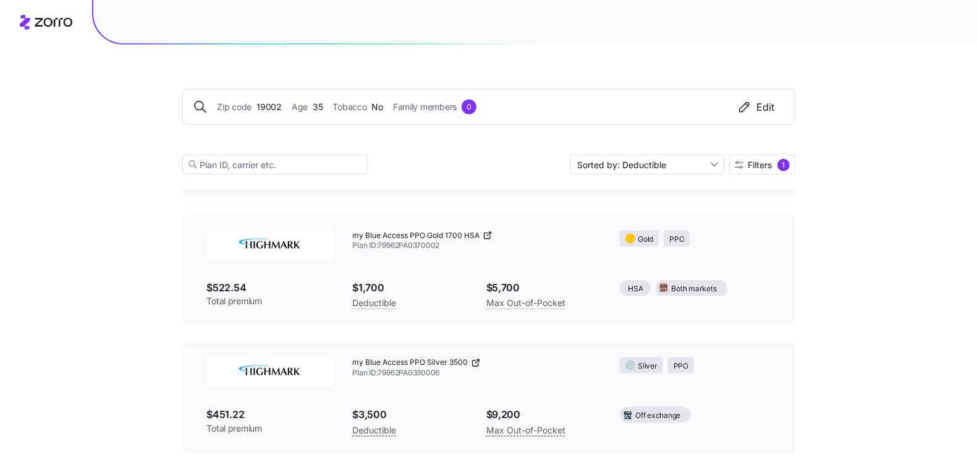
click at [349, 358] on div "my Blue Access PPO Silver 3500 Plan ID: 79962PA0330006" at bounding box center [477, 367] width 268 height 41
drag, startPoint x: 348, startPoint y: 363, endPoint x: 470, endPoint y: 363, distance: 121.7
click at [470, 363] on div "my Blue Access PPO Silver 3500 Plan ID: 79962PA0330006" at bounding box center [477, 367] width 268 height 41
copy div "my Blue Access PPO Silver 3500"
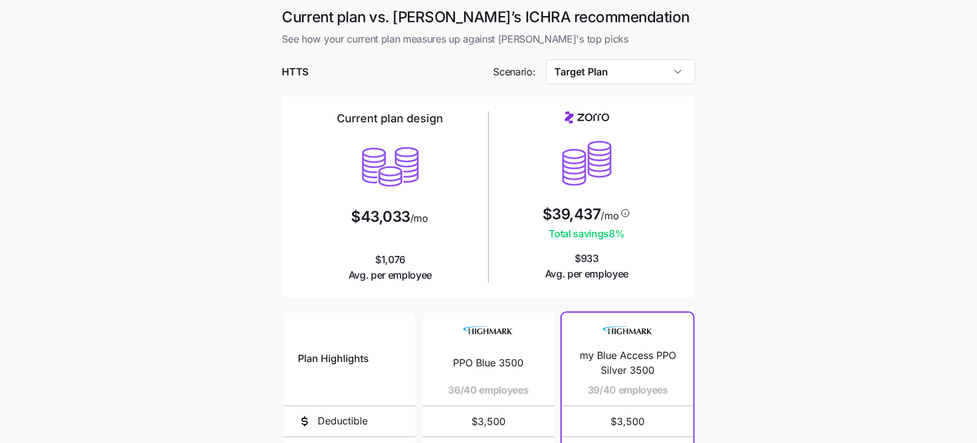
click at [753, 214] on main "Current plan vs. [PERSON_NAME]’s ICHRA recommendation See how your current plan…" at bounding box center [488, 337] width 977 height 675
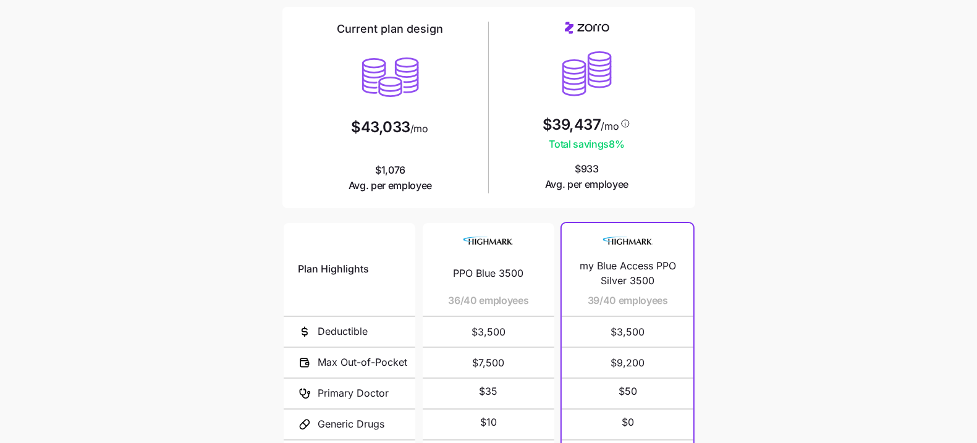
scroll to position [230, 0]
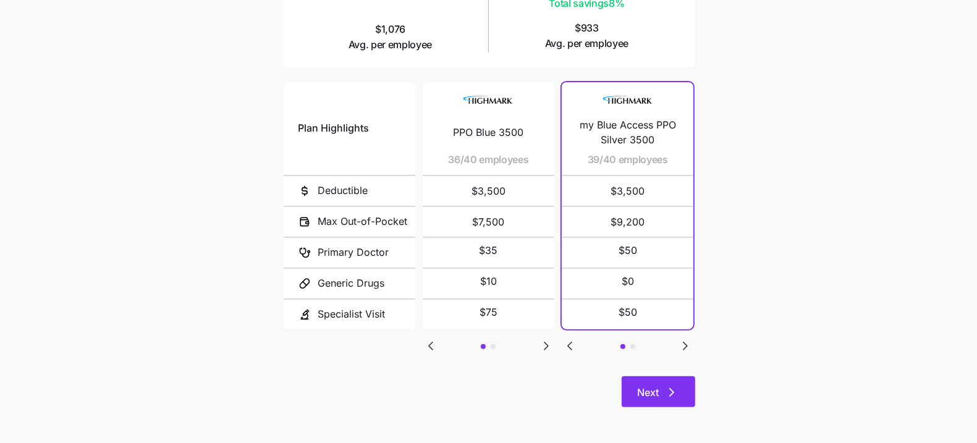
click at [657, 397] on span "Next" at bounding box center [649, 392] width 22 height 15
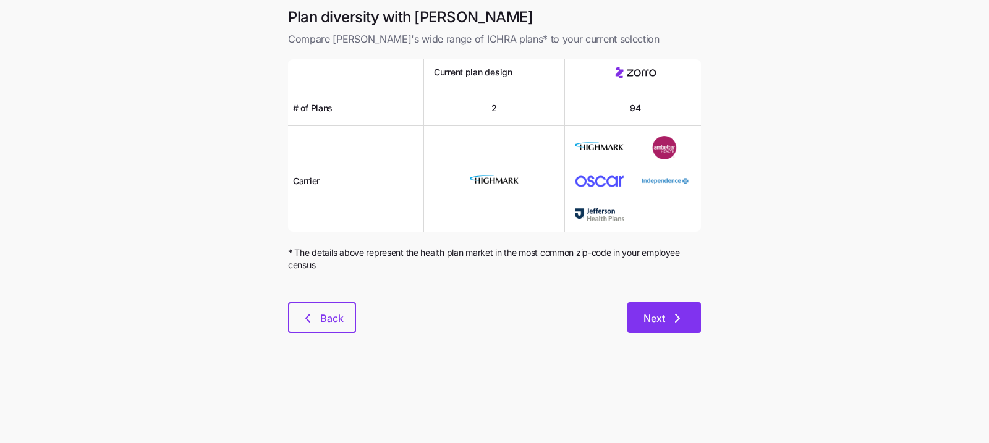
click at [660, 316] on span "Next" at bounding box center [654, 318] width 22 height 15
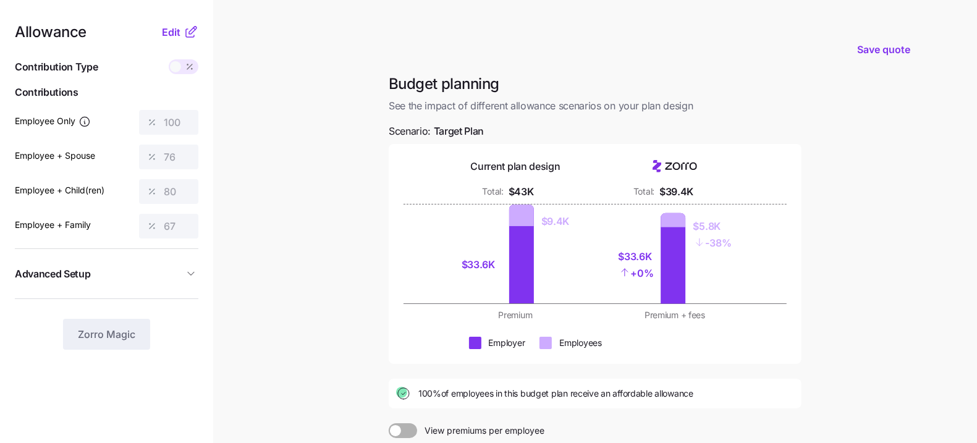
click at [193, 269] on icon "button" at bounding box center [191, 274] width 12 height 12
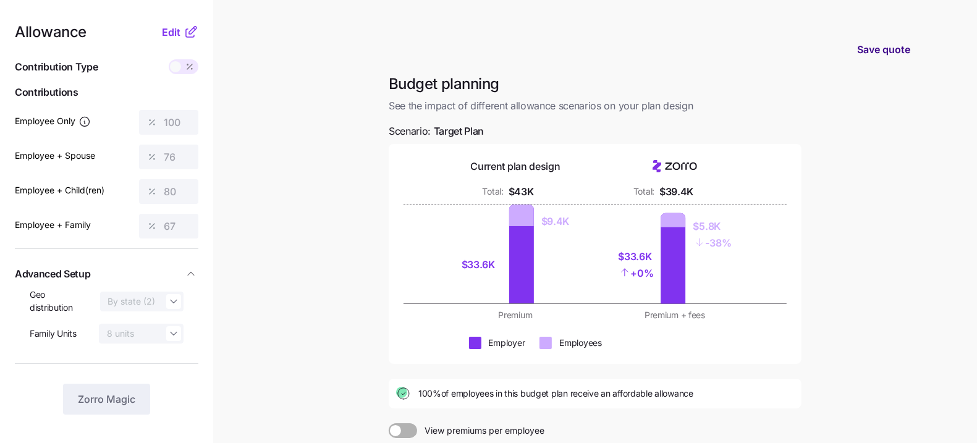
click at [908, 54] on span "Save quote" at bounding box center [883, 49] width 53 height 15
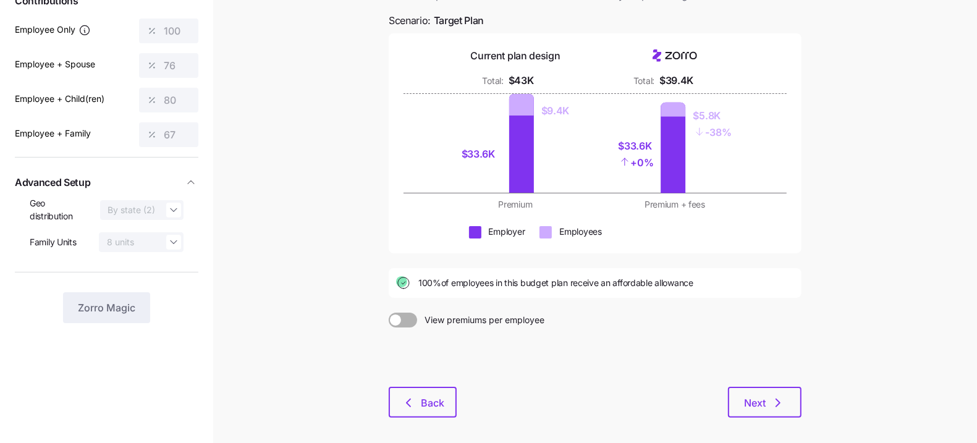
scroll to position [132, 0]
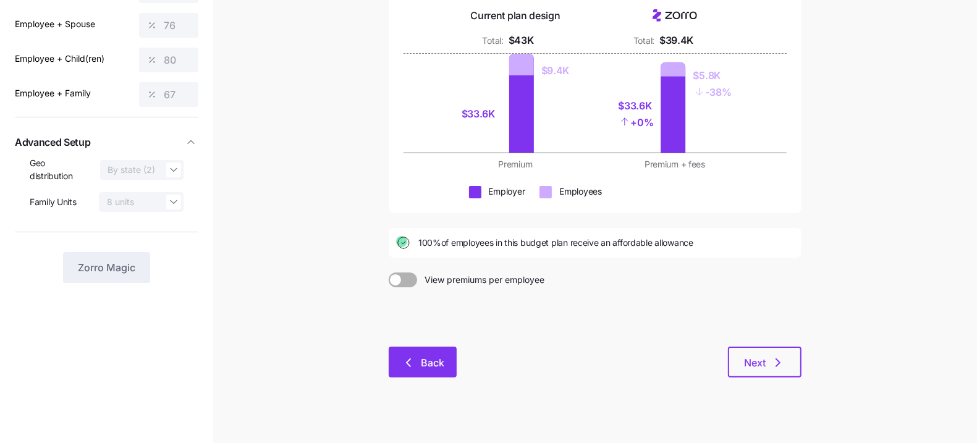
click at [441, 358] on span "Back" at bounding box center [432, 362] width 23 height 15
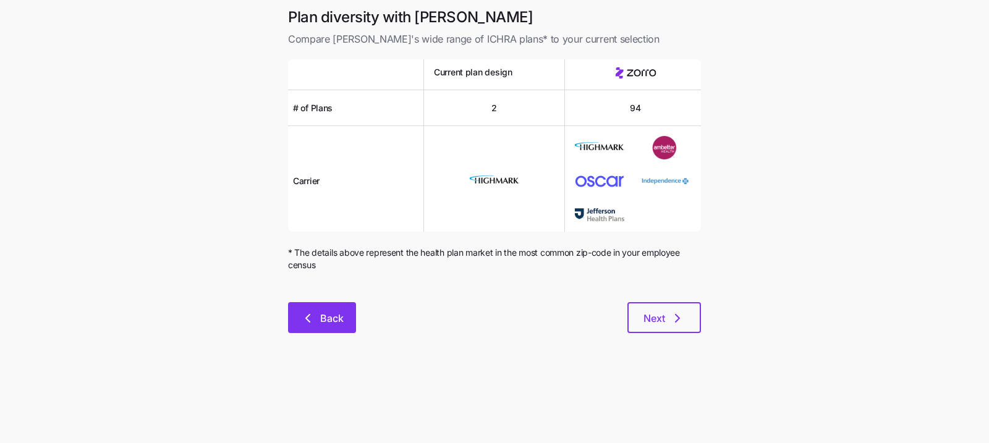
click at [300, 308] on button "Back" at bounding box center [322, 317] width 68 height 31
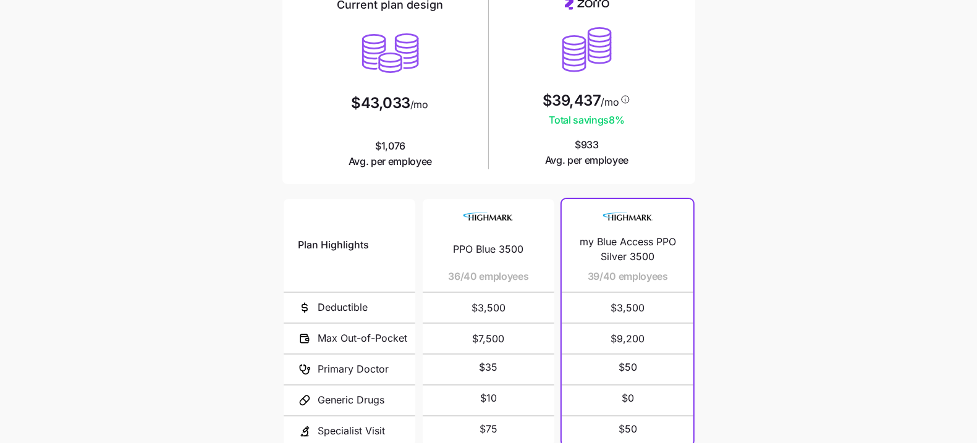
scroll to position [193, 0]
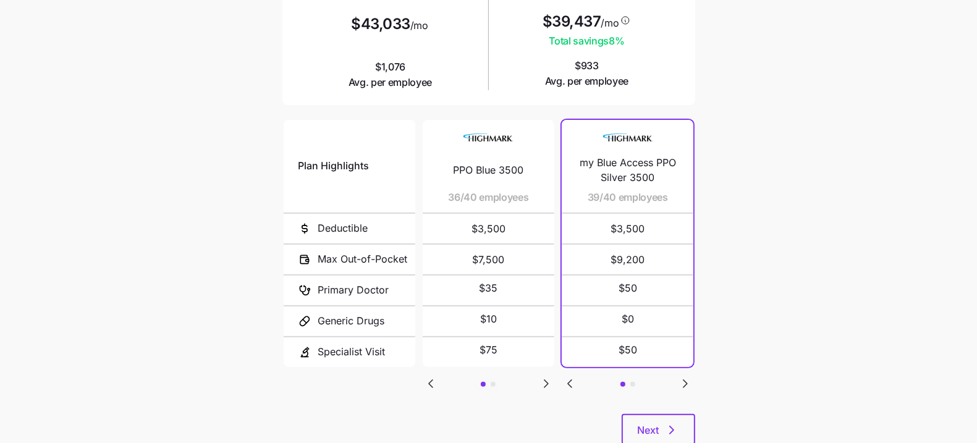
click at [540, 386] on icon "Go to next slide" at bounding box center [546, 383] width 15 height 15
click at [428, 379] on icon "Go to previous slide" at bounding box center [430, 383] width 15 height 15
